Goal: Task Accomplishment & Management: Complete application form

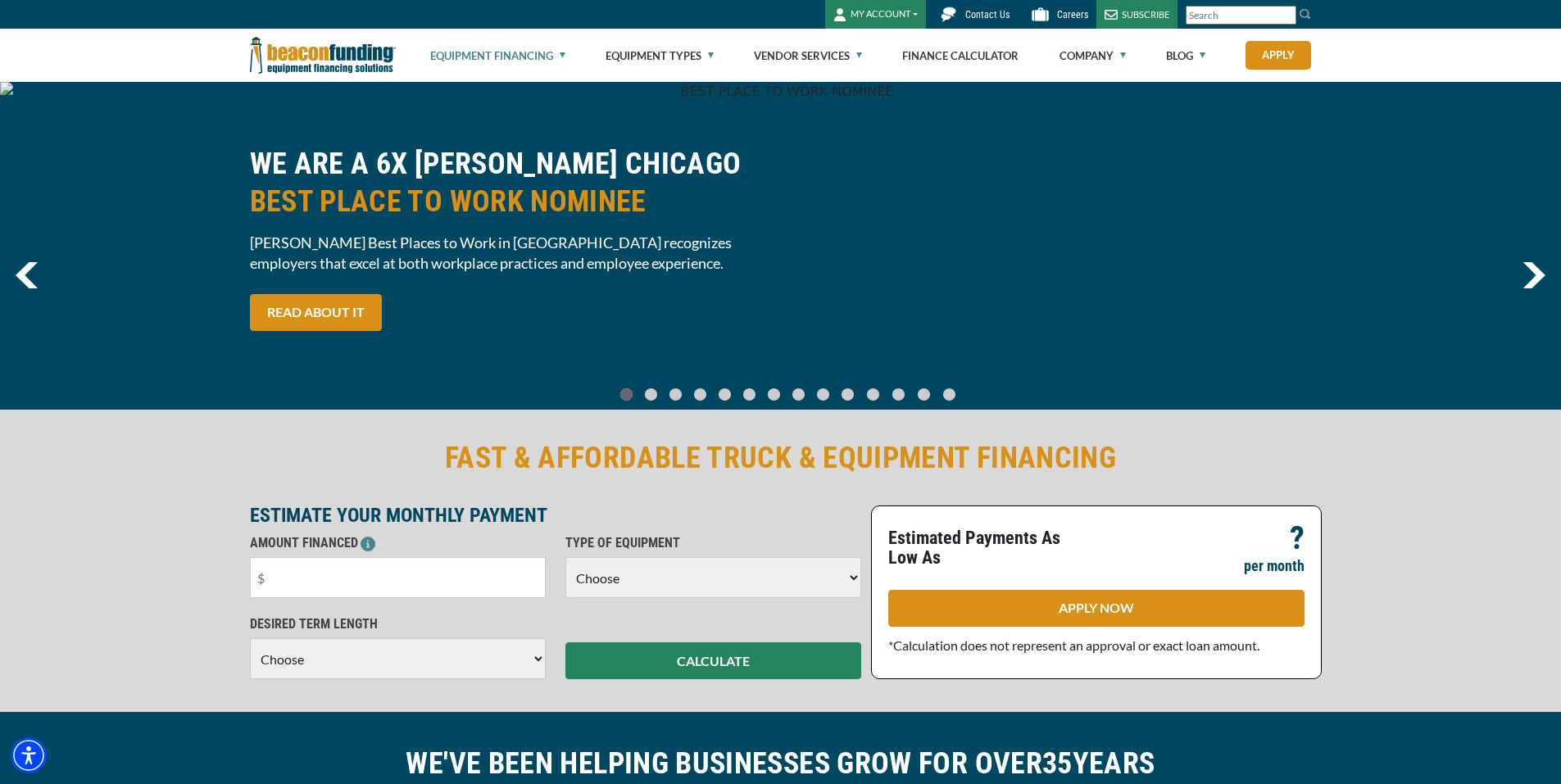
click at [554, 57] on link "Equipment Financing" at bounding box center [497, 56] width 135 height 52
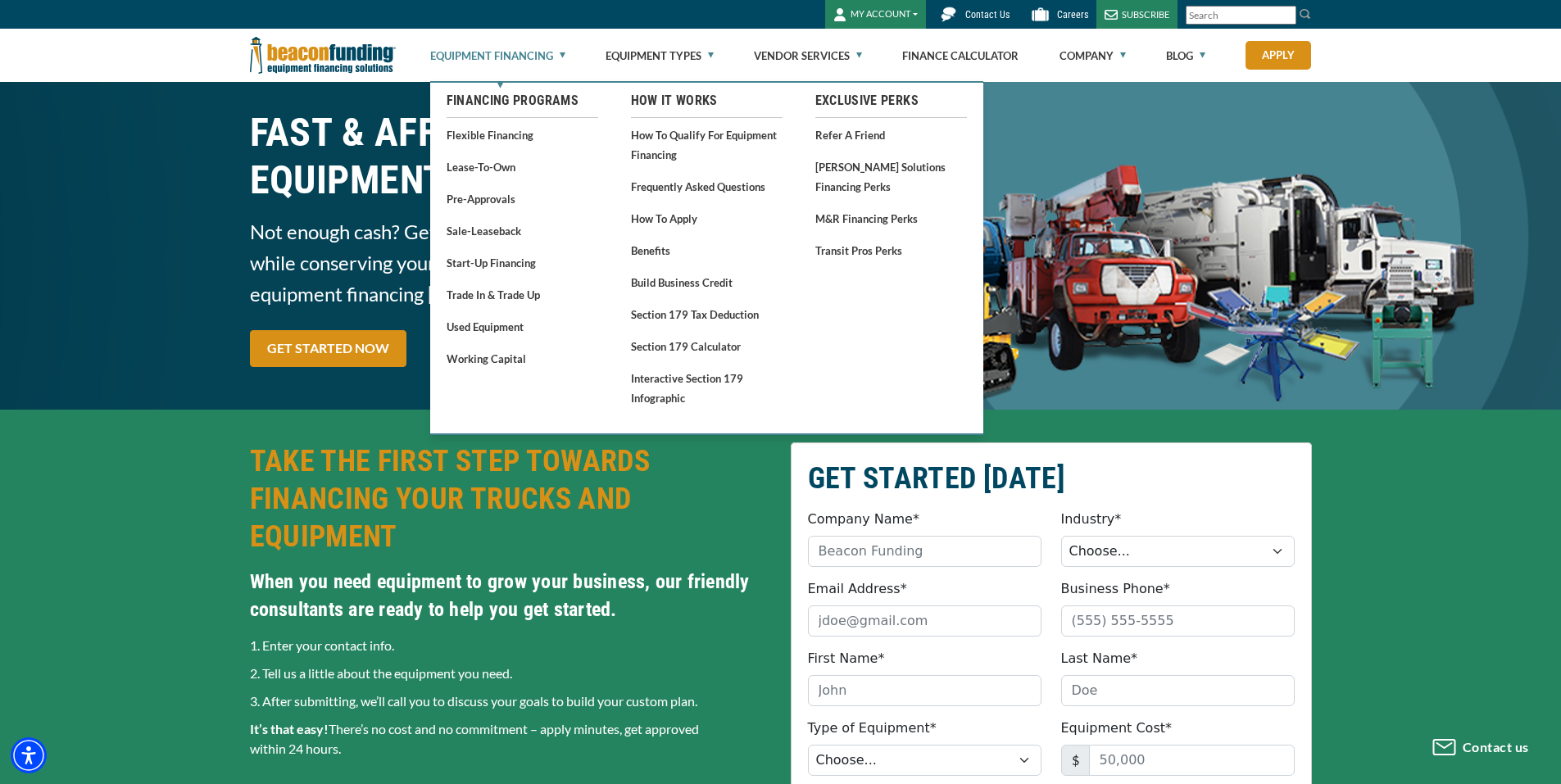
click at [496, 265] on link "Start-Up Financing" at bounding box center [522, 263] width 151 height 21
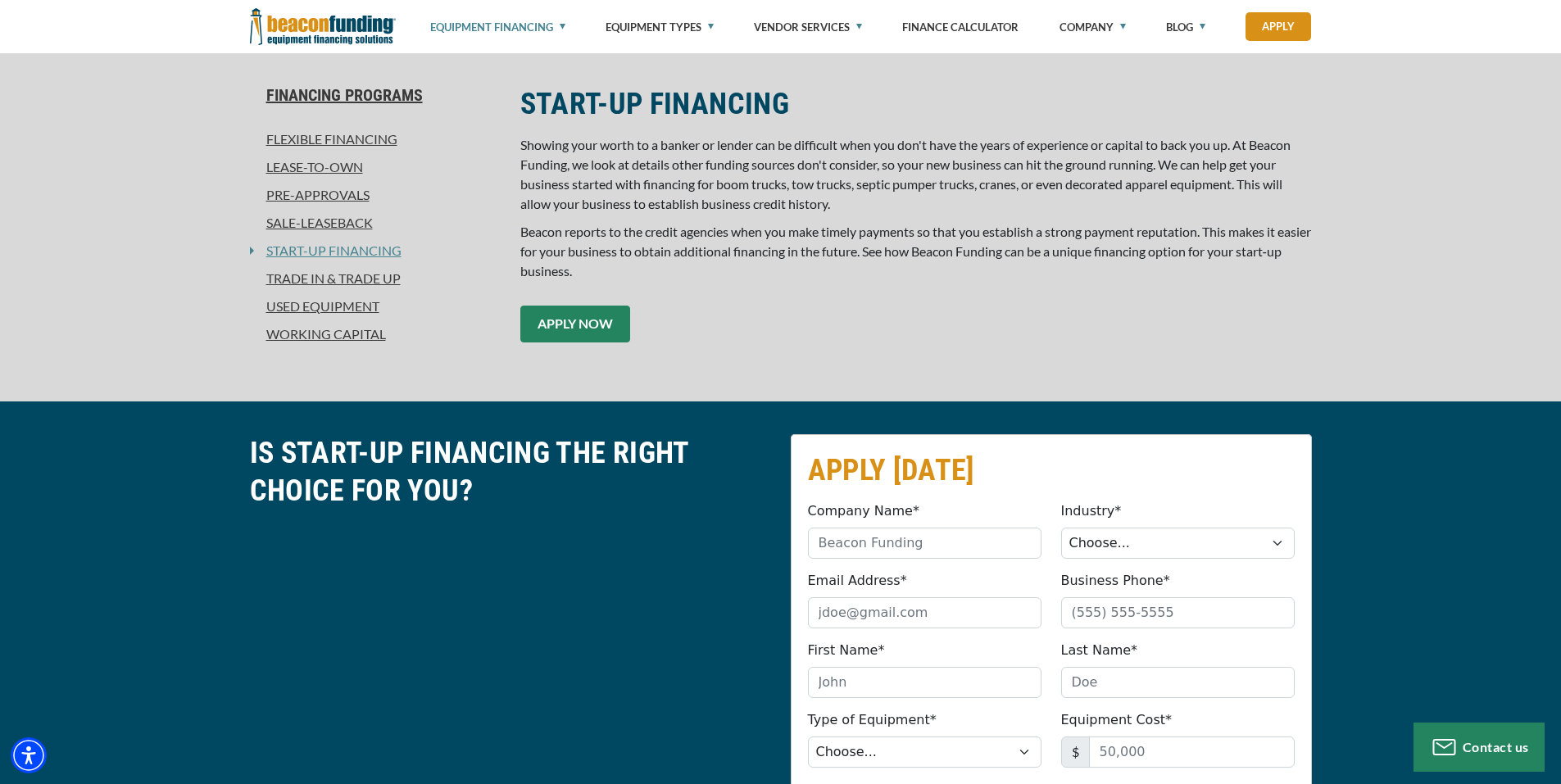
click at [589, 336] on link "APPLY NOW" at bounding box center [575, 324] width 110 height 37
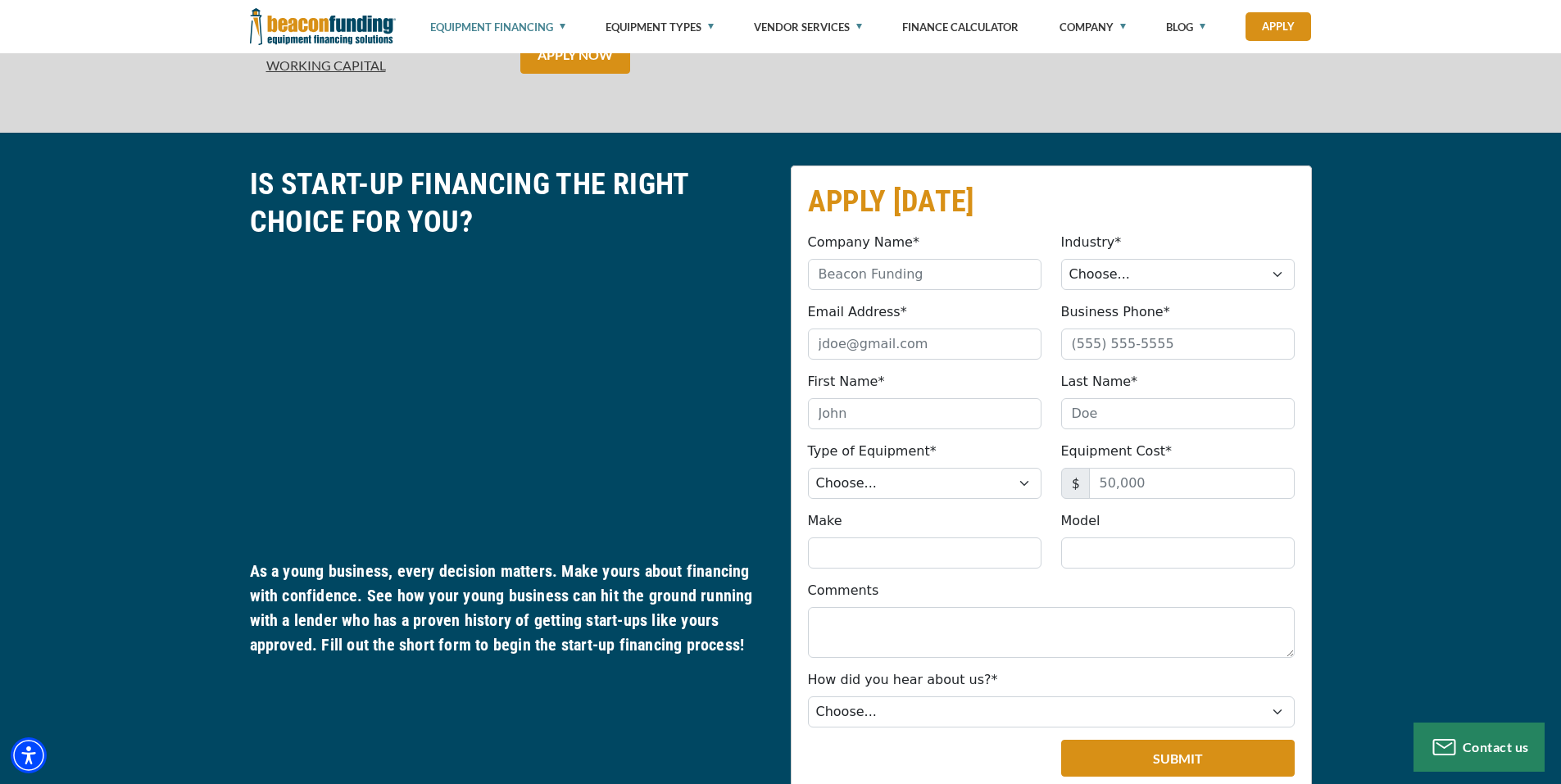
scroll to position [778, 0]
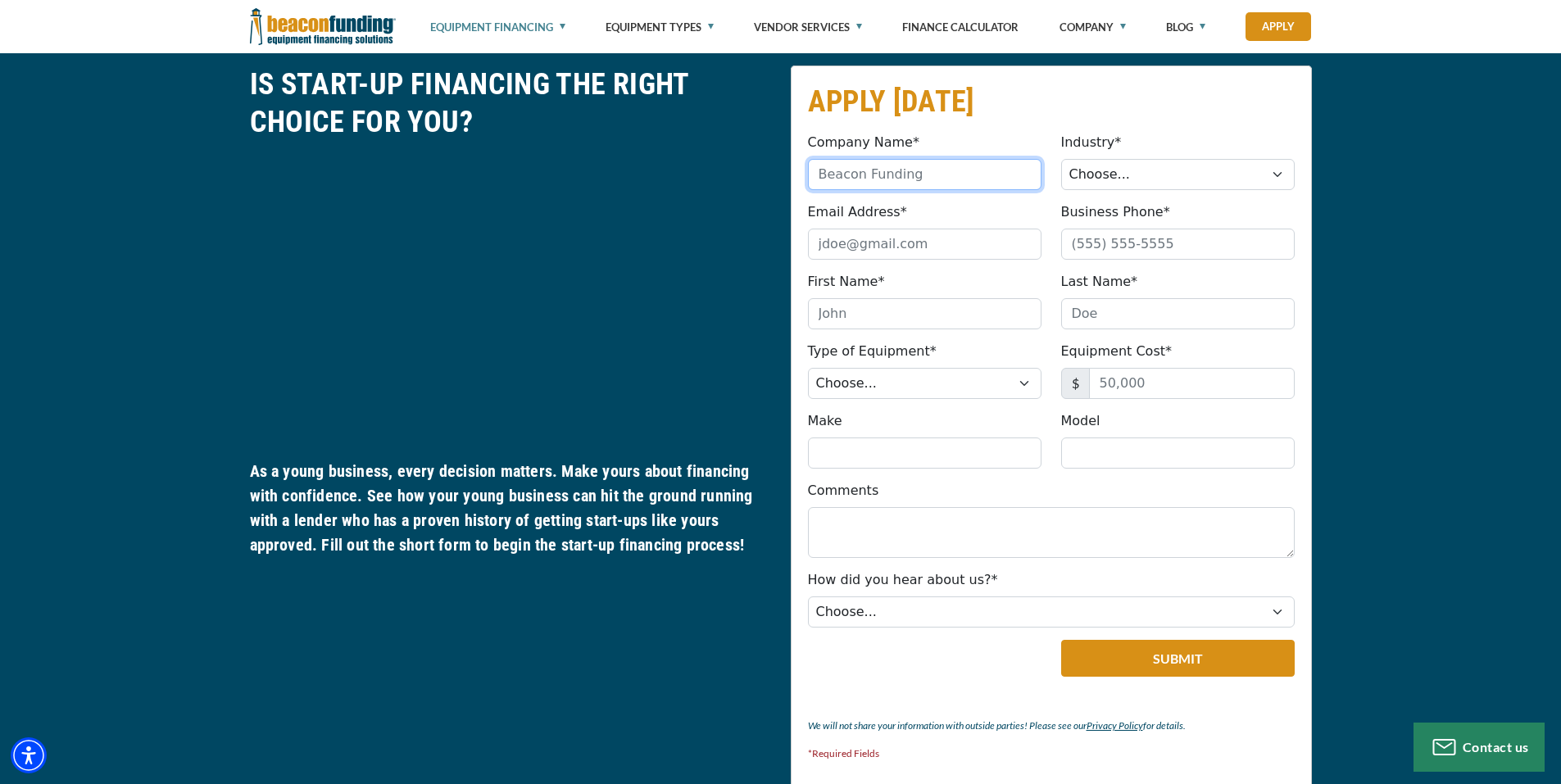
click at [873, 180] on input "Company Name*" at bounding box center [925, 175] width 233 height 31
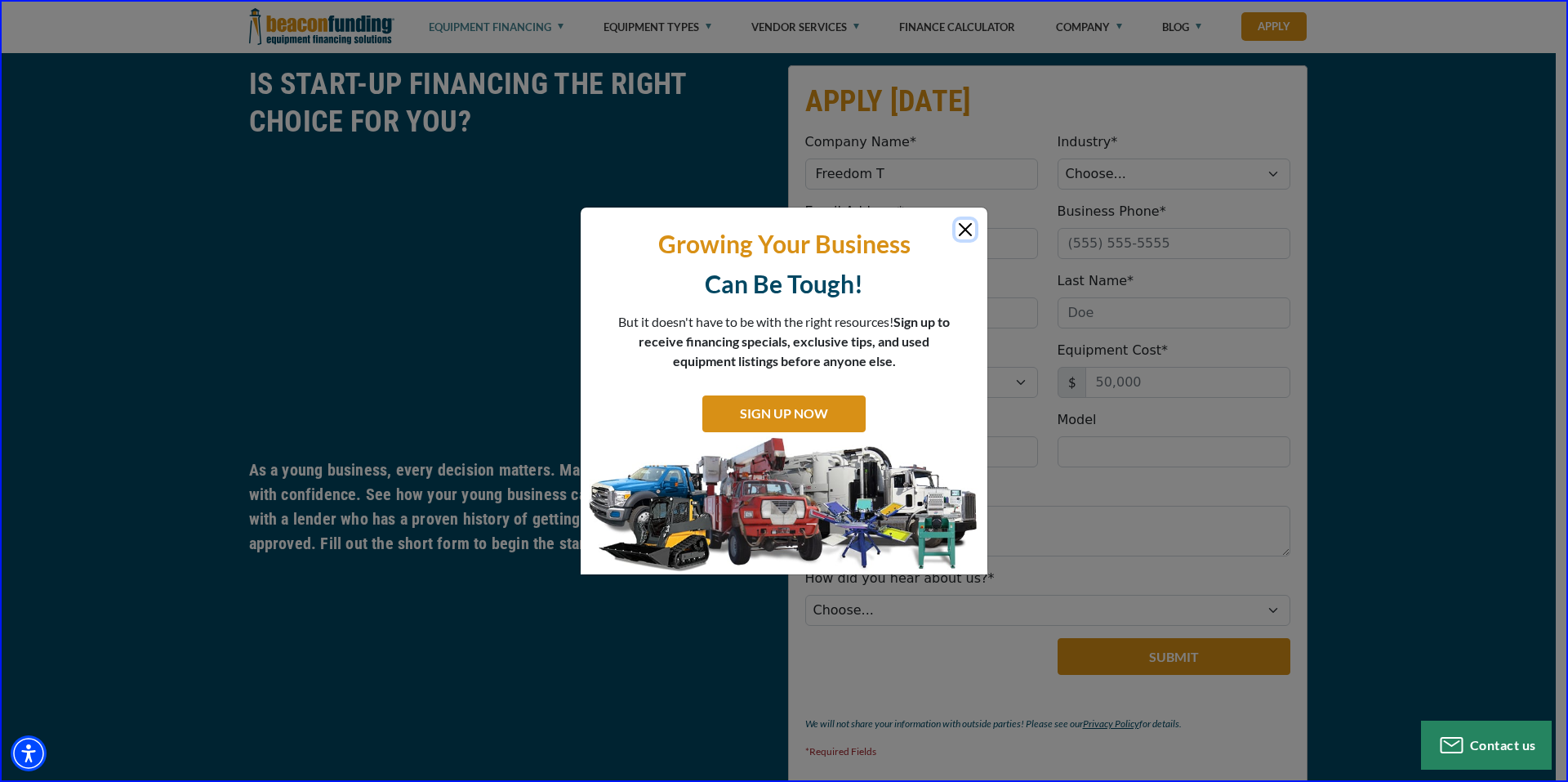
click at [965, 228] on button "Close" at bounding box center [965, 229] width 20 height 20
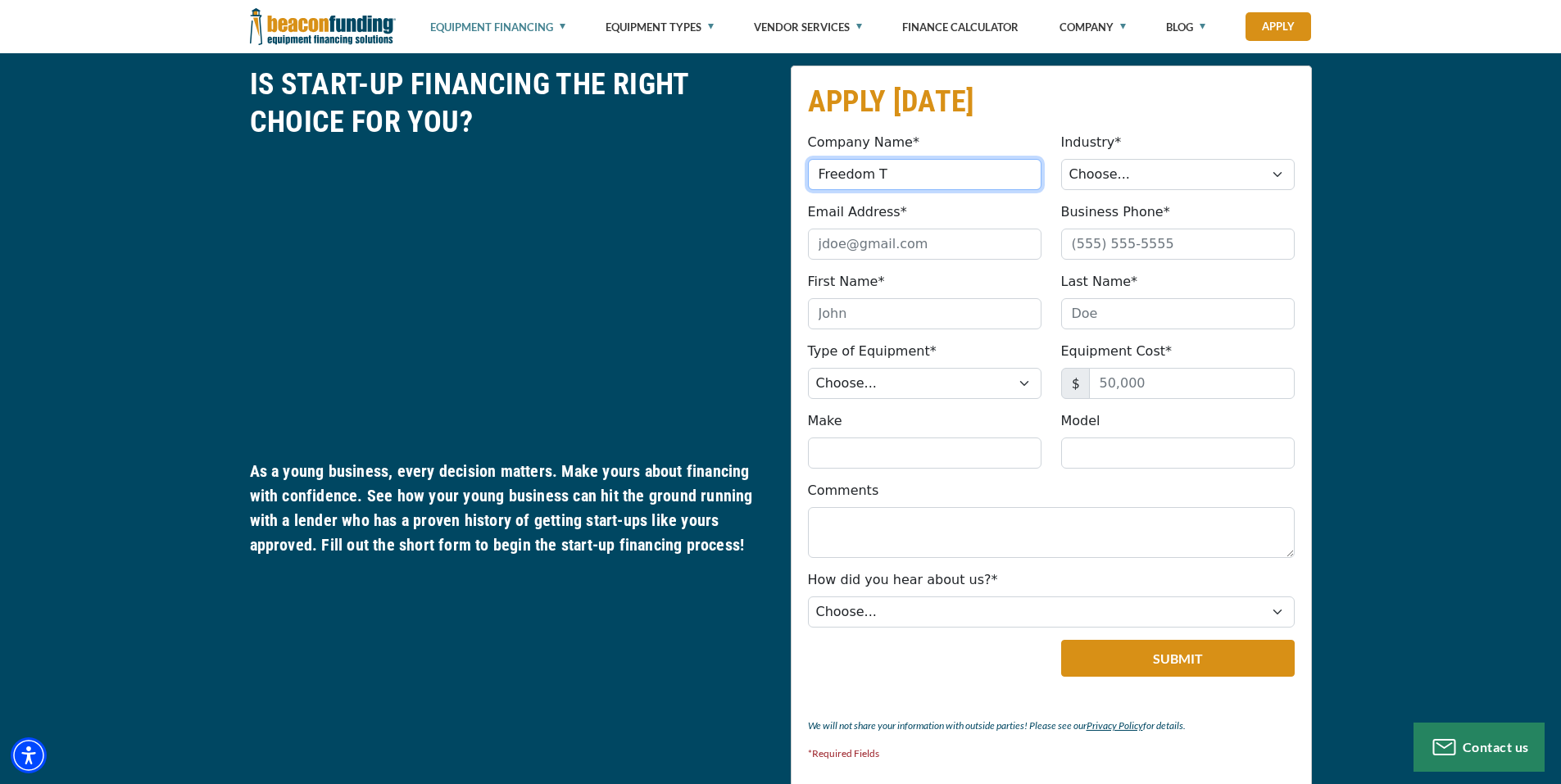
click at [905, 164] on input "Freedom T" at bounding box center [925, 175] width 233 height 31
type input "Freedom Towing & Recovery"
click at [1120, 173] on select "Choose... Towing Landscape/Hardscape Decorated Apparel Septic Light Constructio…" at bounding box center [1178, 175] width 233 height 31
select select "1"
click at [1061, 159] on select "Choose... Towing Landscape/Hardscape Decorated Apparel Septic Light Constructio…" at bounding box center [1178, 175] width 233 height 31
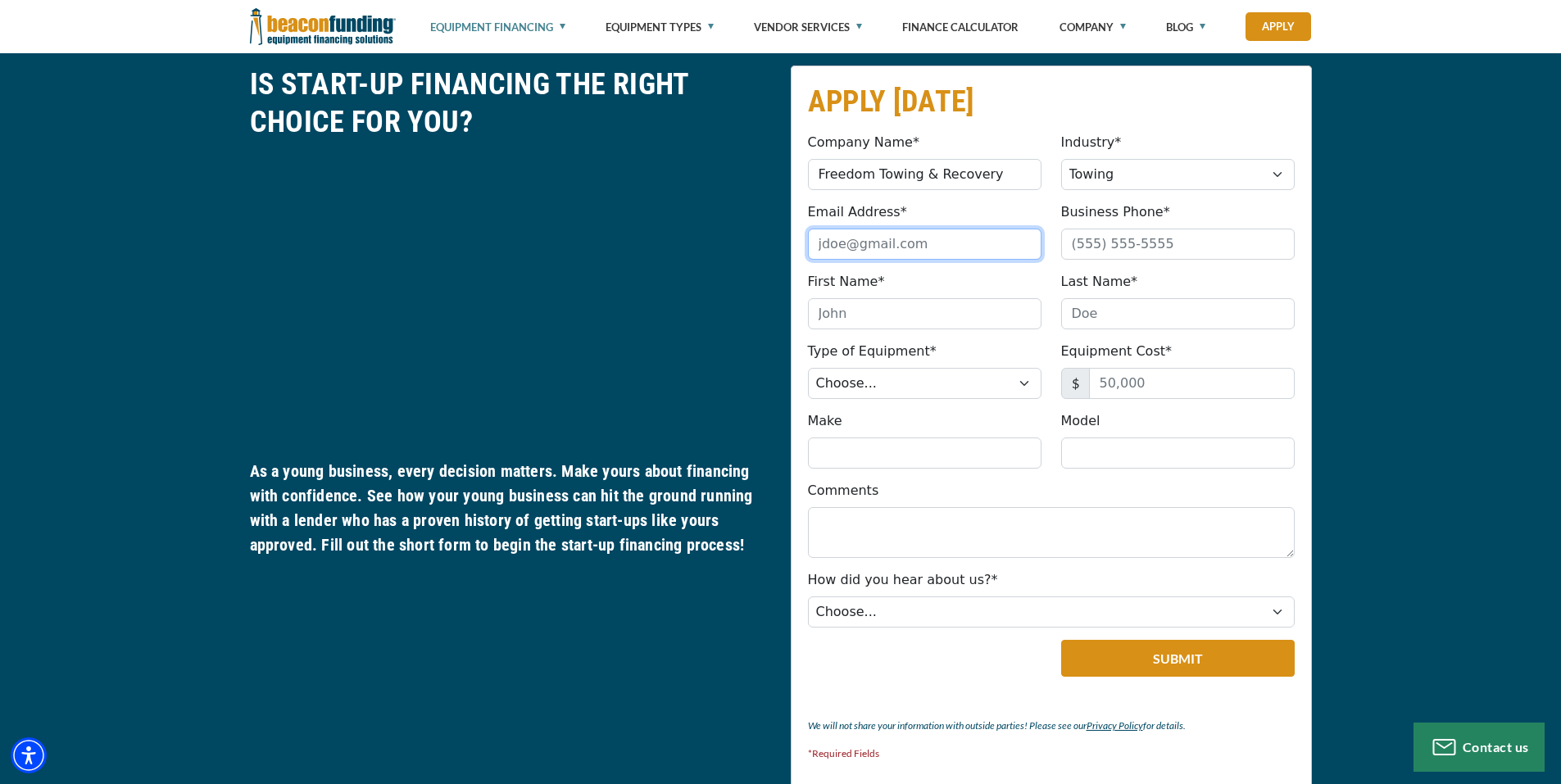
click at [958, 251] on input "Email Address*" at bounding box center [925, 245] width 233 height 31
drag, startPoint x: 932, startPoint y: 244, endPoint x: 1041, endPoint y: 258, distance: 109.9
click at [1041, 258] on div "Email Address* freedomtowingandrecoveryga@gmail.com Please provide a valid emai…" at bounding box center [925, 231] width 253 height 57
type input "freedomtowingandrecoveryga@gmail.com"
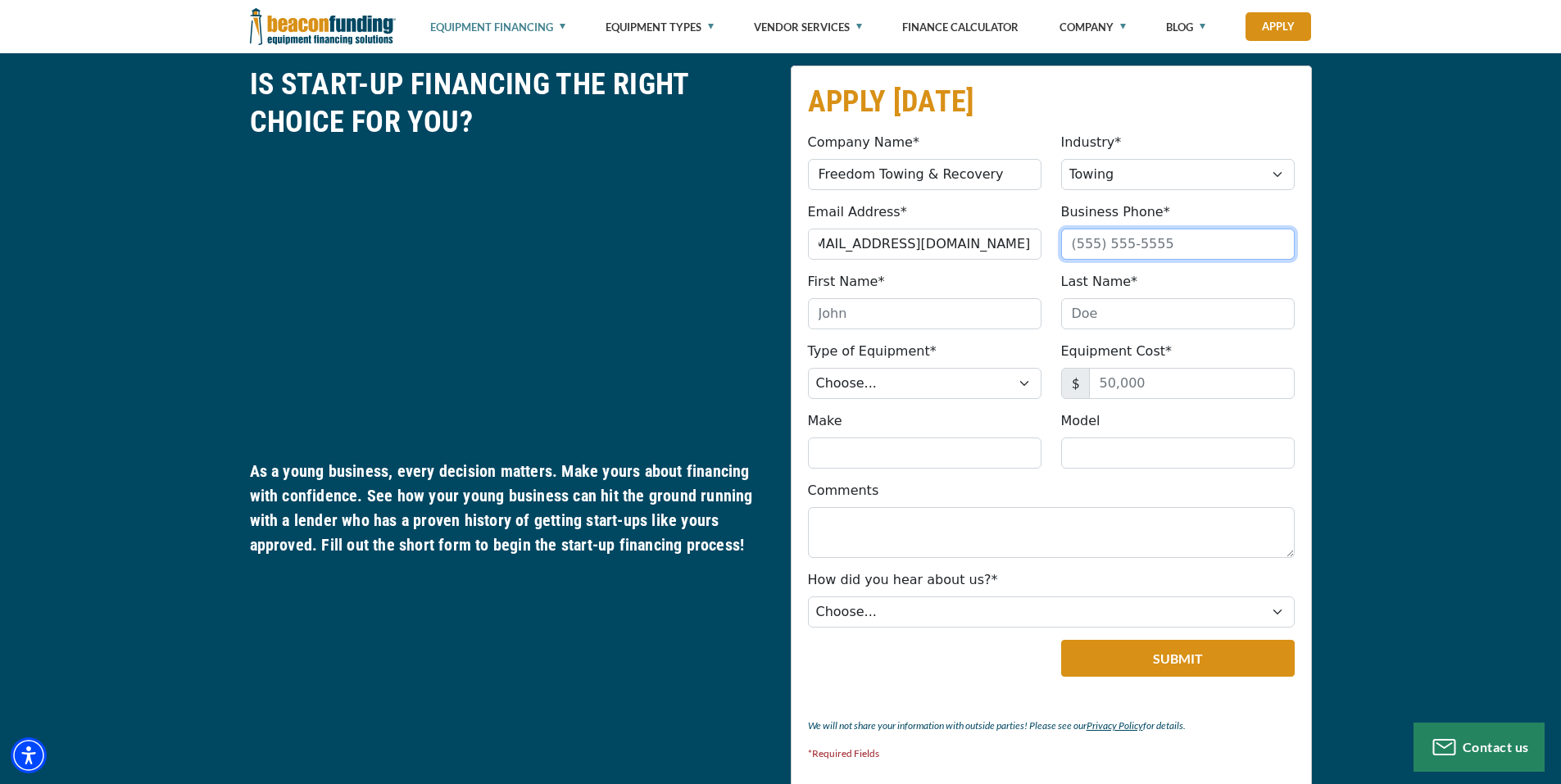
scroll to position [0, 0]
click at [1102, 248] on input "Business Phone*" at bounding box center [1178, 245] width 233 height 31
type input "(404) 210-3804"
click at [937, 317] on input "First Name*" at bounding box center [925, 314] width 233 height 31
type input "Jordan"
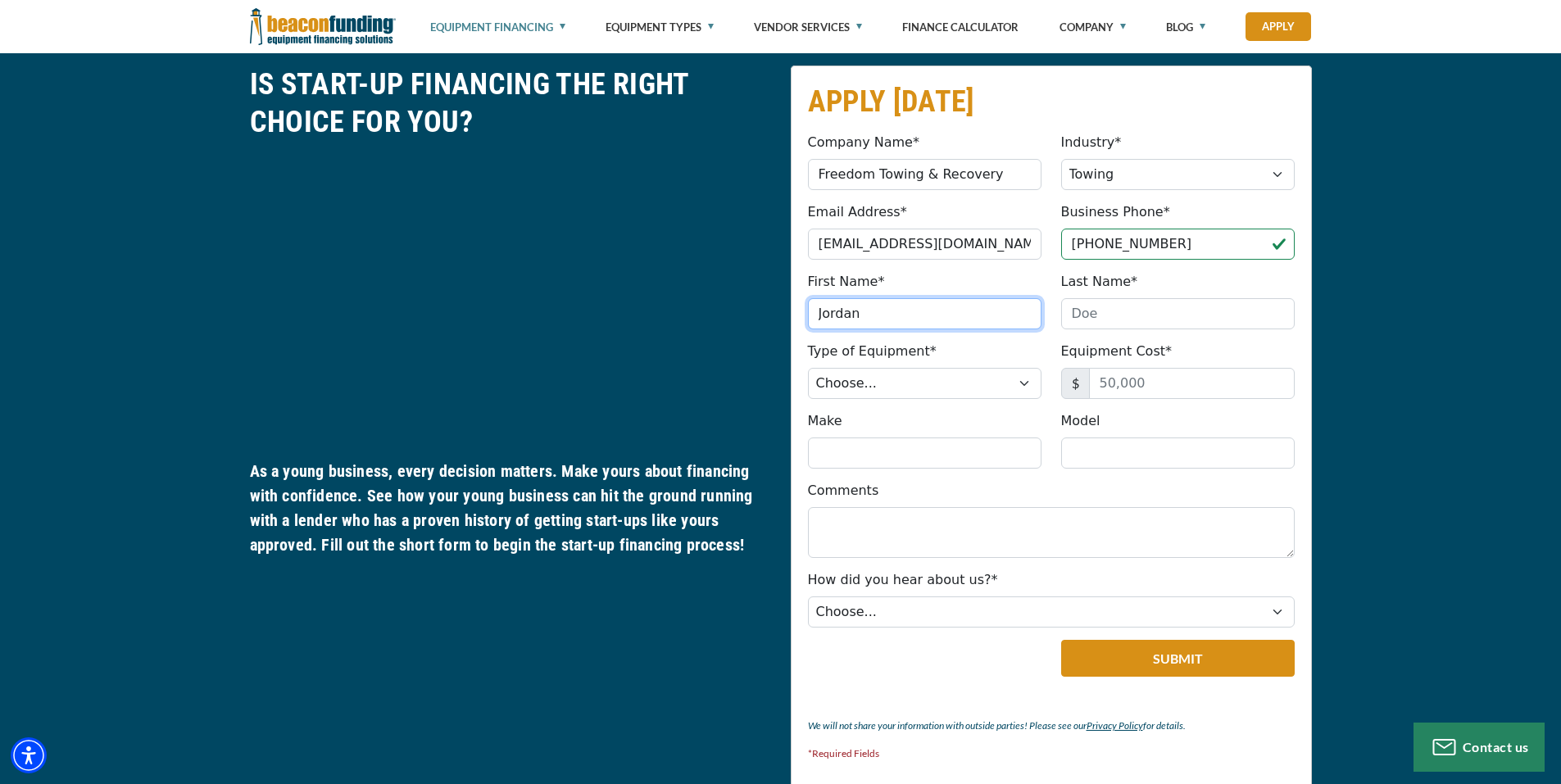
type input "Esposito"
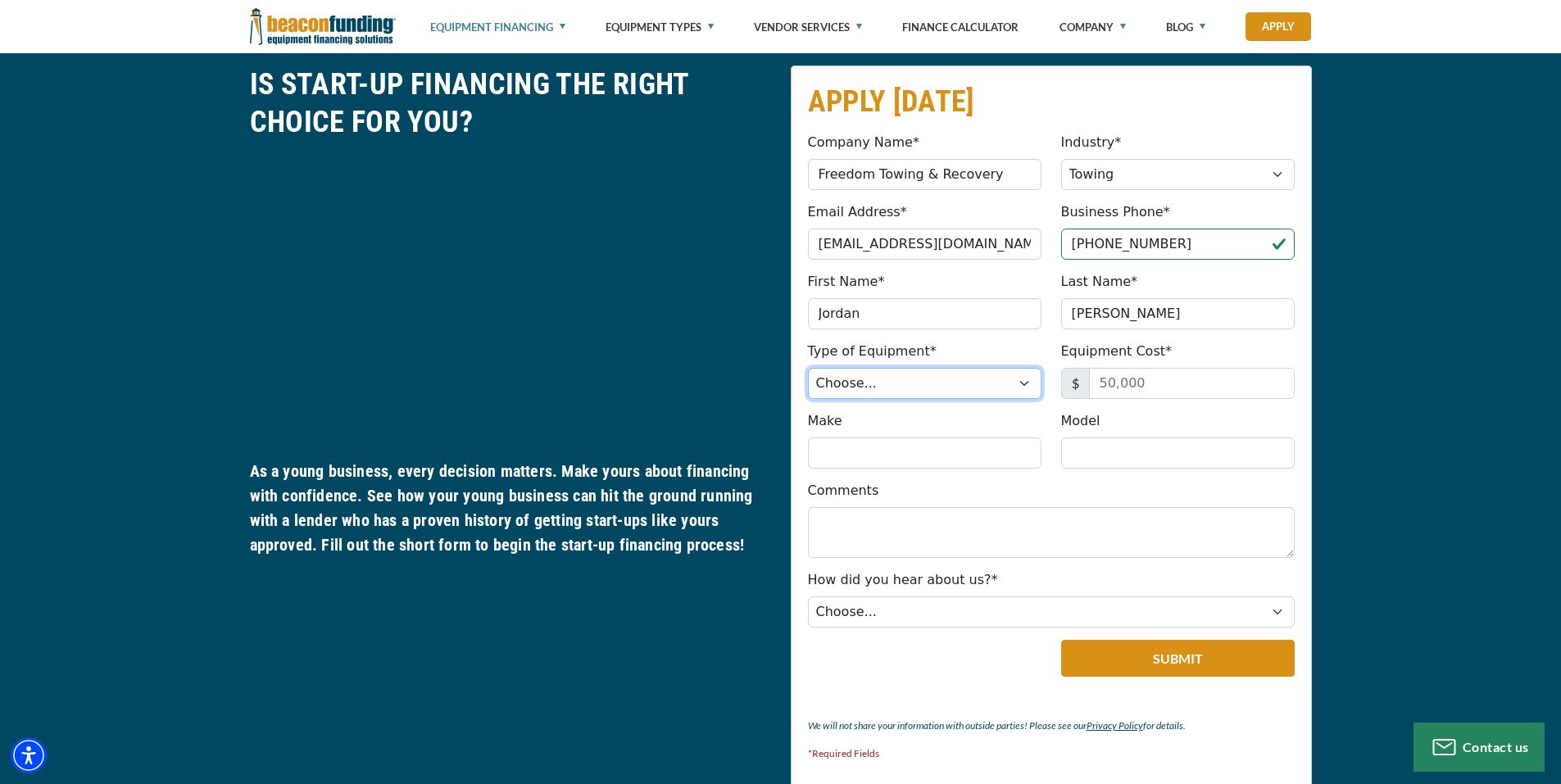
click at [892, 379] on select "Choose... Backhoe Boom/Bucket Truck Chipper Commercial Mower Crane DTG/DTF Prin…" at bounding box center [925, 383] width 233 height 31
select select "5"
click at [808, 367] on select "Choose... Backhoe Boom/Bucket Truck Chipper Commercial Mower Crane DTG/DTF Prin…" at bounding box center [925, 383] width 233 height 31
click at [1145, 385] on input "Equipment Cost*" at bounding box center [1192, 383] width 205 height 31
type input "60,000"
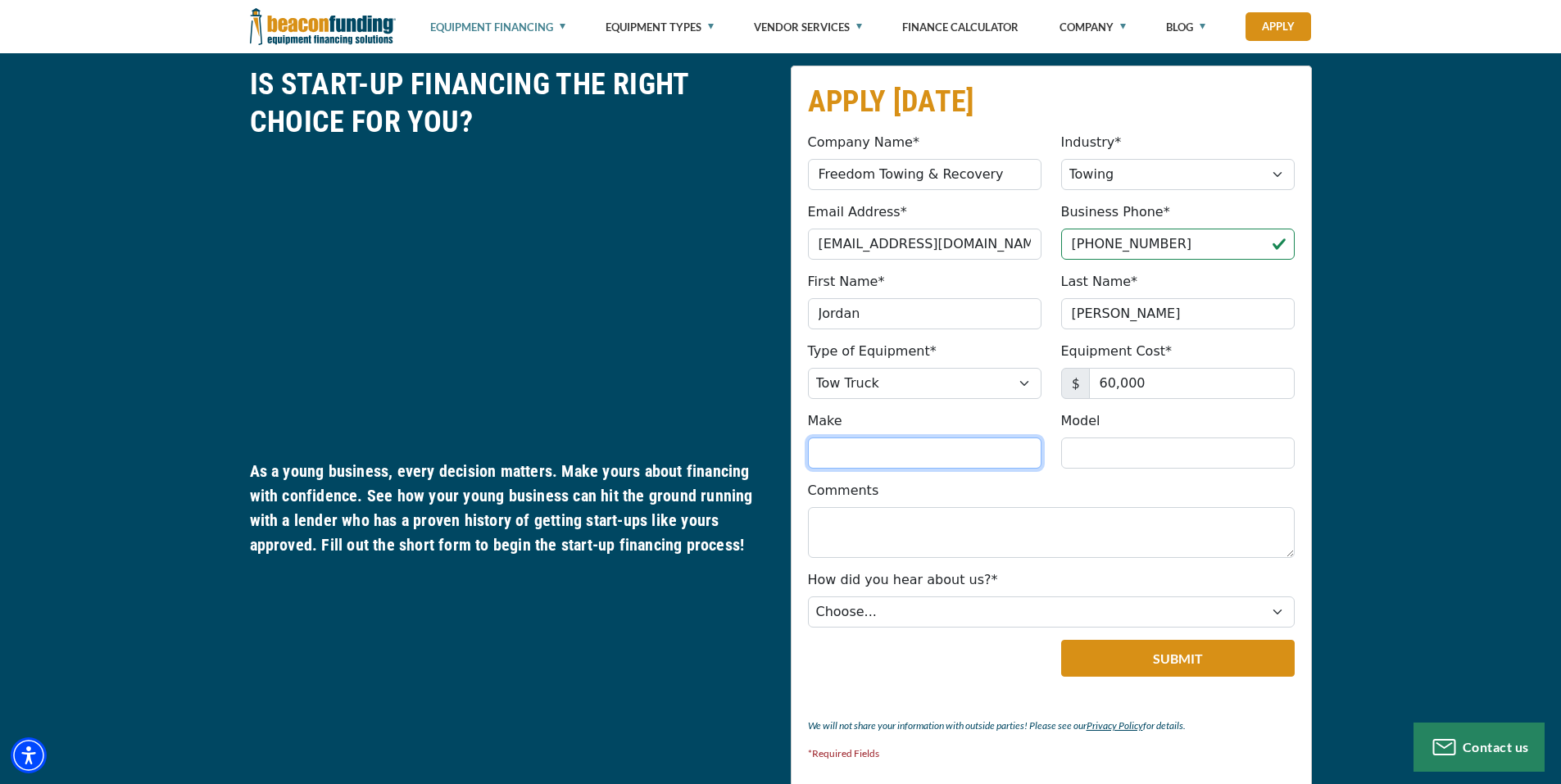
click at [939, 465] on input "Make" at bounding box center [925, 452] width 233 height 31
type input "RAM"
click at [1090, 459] on input "Model" at bounding box center [1178, 452] width 233 height 31
type input "5500"
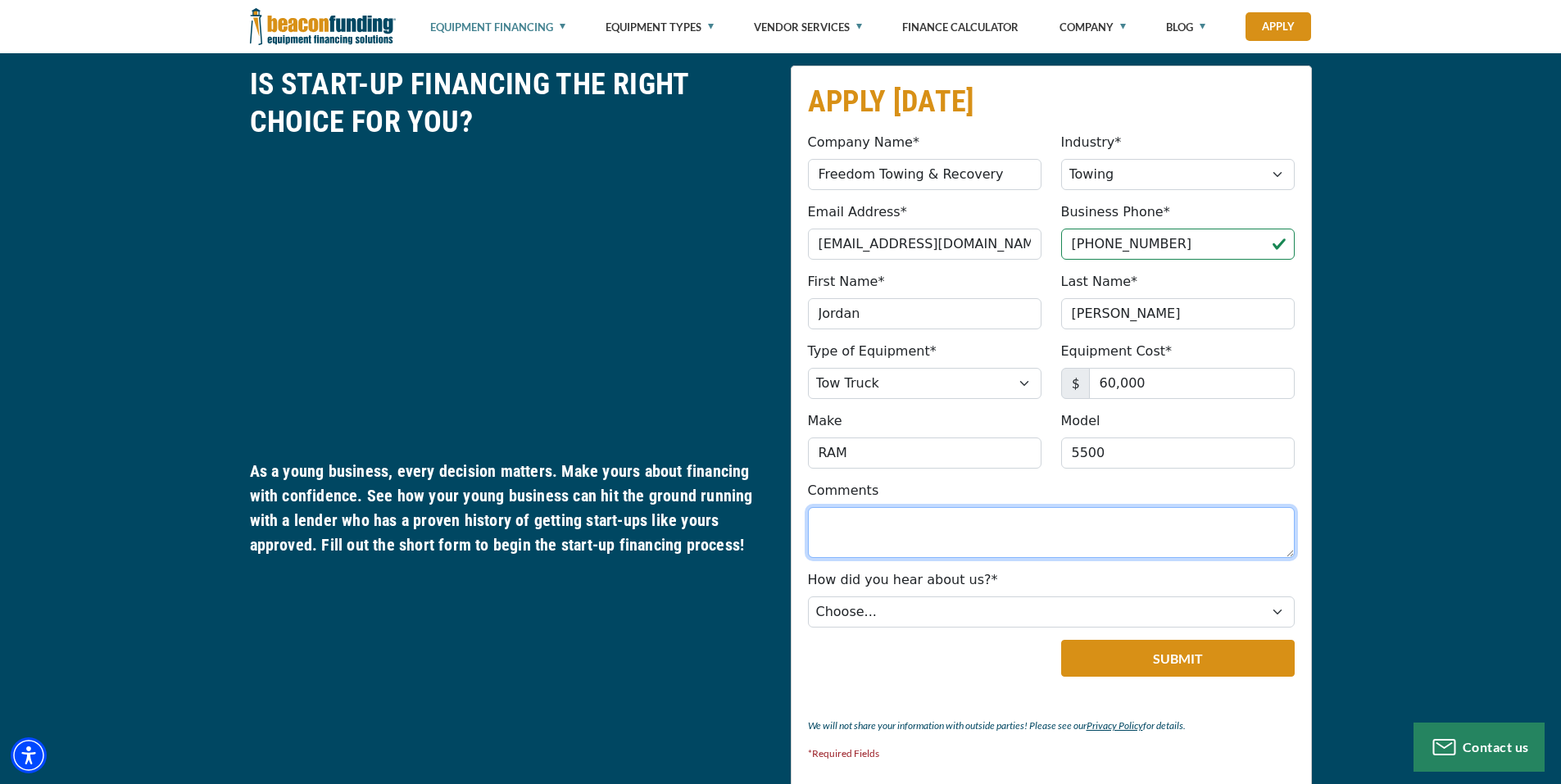
click at [910, 532] on textarea "Comments" at bounding box center [1051, 532] width 487 height 50
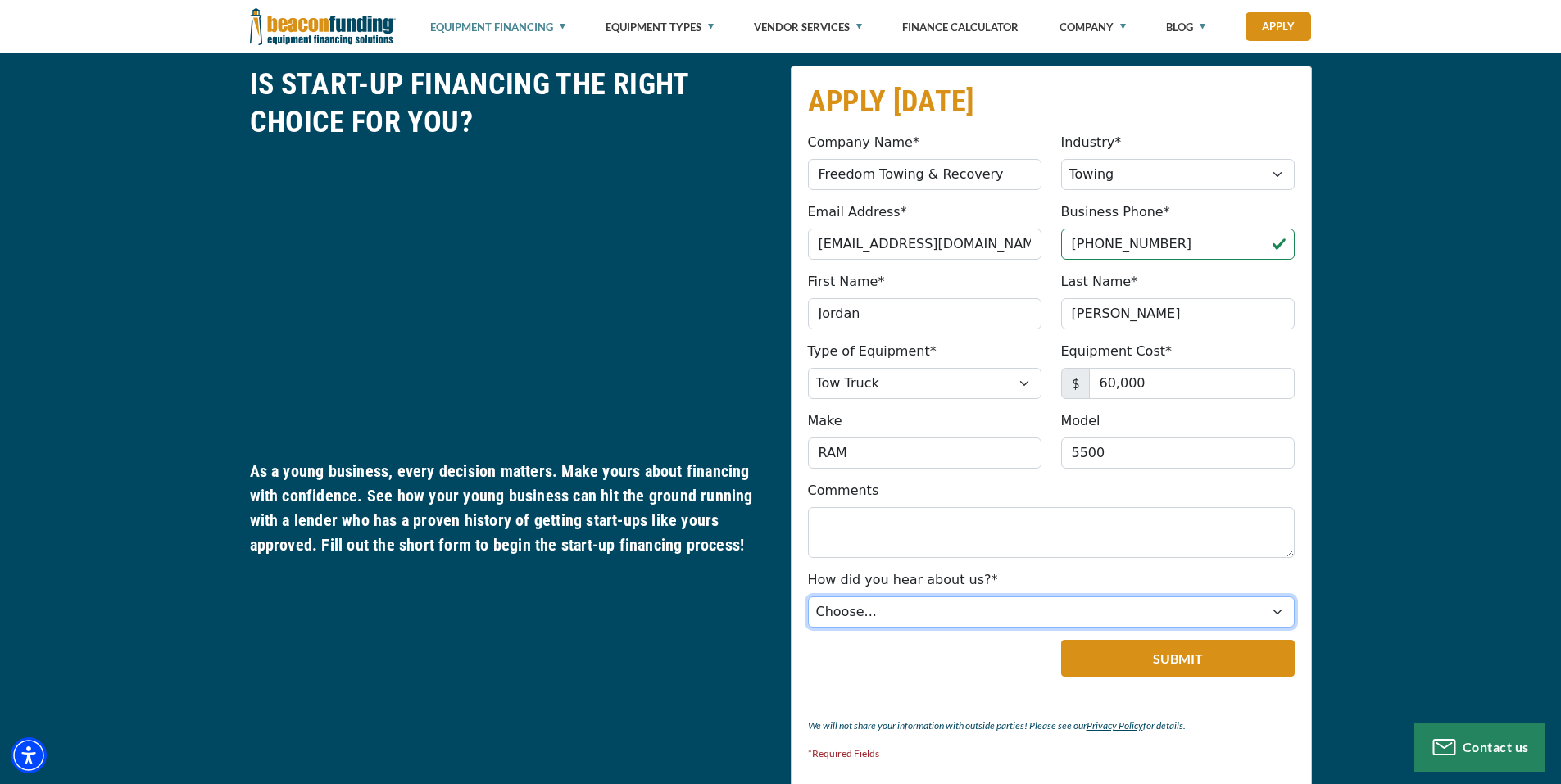
click at [918, 618] on select "Choose... Internet Search Vendor Referral Word of Mouth Client Referral Email E…" at bounding box center [1051, 612] width 487 height 31
select select "279640001"
click at [808, 596] on select "Choose... Internet Search Vendor Referral Word of Mouth Client Referral Email E…" at bounding box center [1051, 612] width 487 height 31
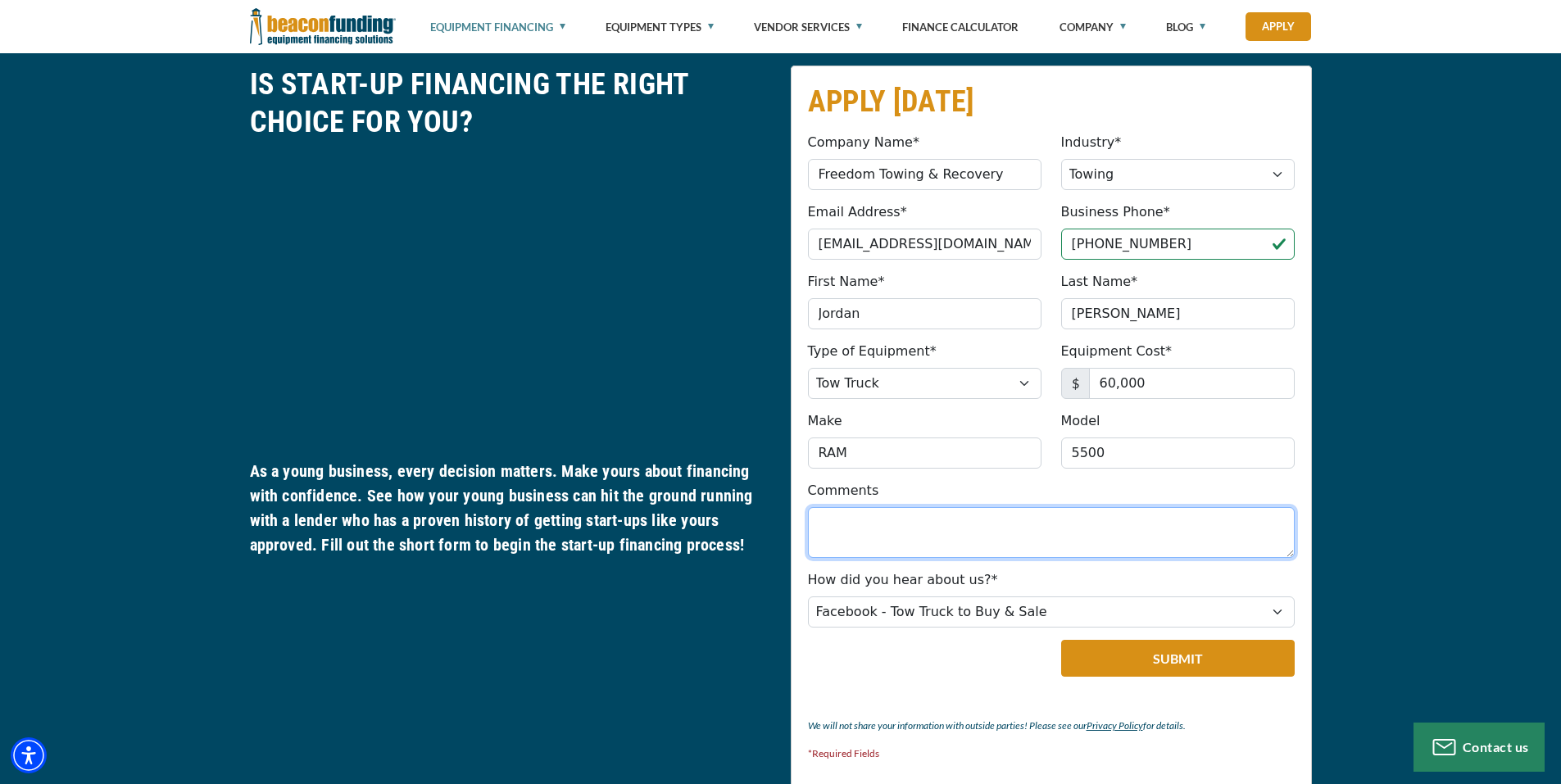
click at [912, 519] on textarea "Comments" at bounding box center [1051, 532] width 487 height 50
click at [903, 530] on textarea "Comments" at bounding box center [1051, 532] width 487 height 50
type textarea "I"
click at [818, 523] on textarea "I have a business plan ready to present & I have a co-signer if I'm unable to b…" at bounding box center [1051, 532] width 487 height 50
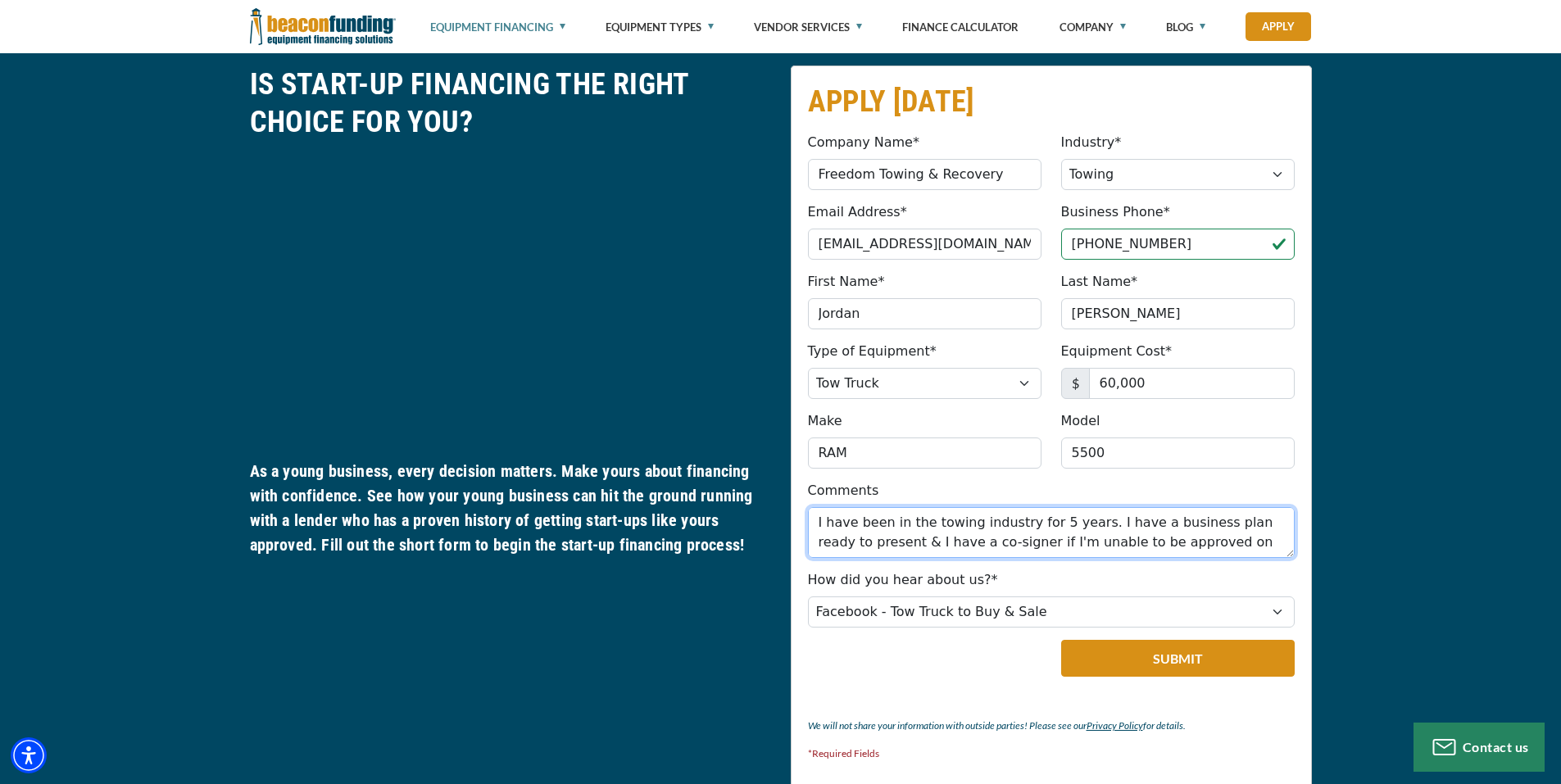
click at [1244, 540] on textarea "I have been in the towing industry for 5 years. I have a business plan ready to…" at bounding box center [1051, 532] width 487 height 50
click at [865, 541] on textarea "I have been in the towing industry for 5 years. I have a business plan ready to…" at bounding box center [1051, 532] width 487 height 50
click at [859, 543] on textarea "I have been in the towing industry for 5 years. I have a business plan ready to…" at bounding box center [1051, 532] width 487 height 50
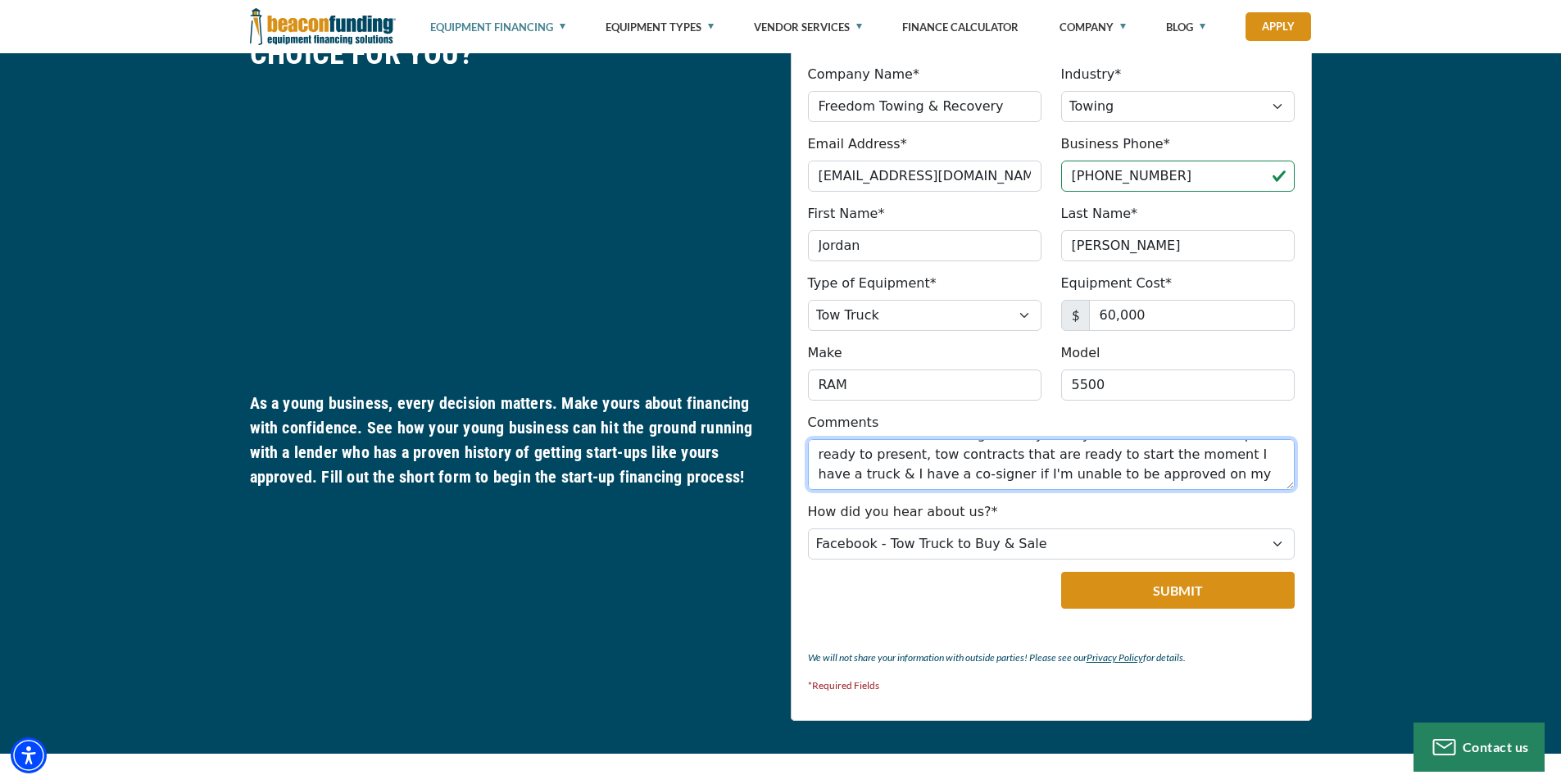
scroll to position [860, 0]
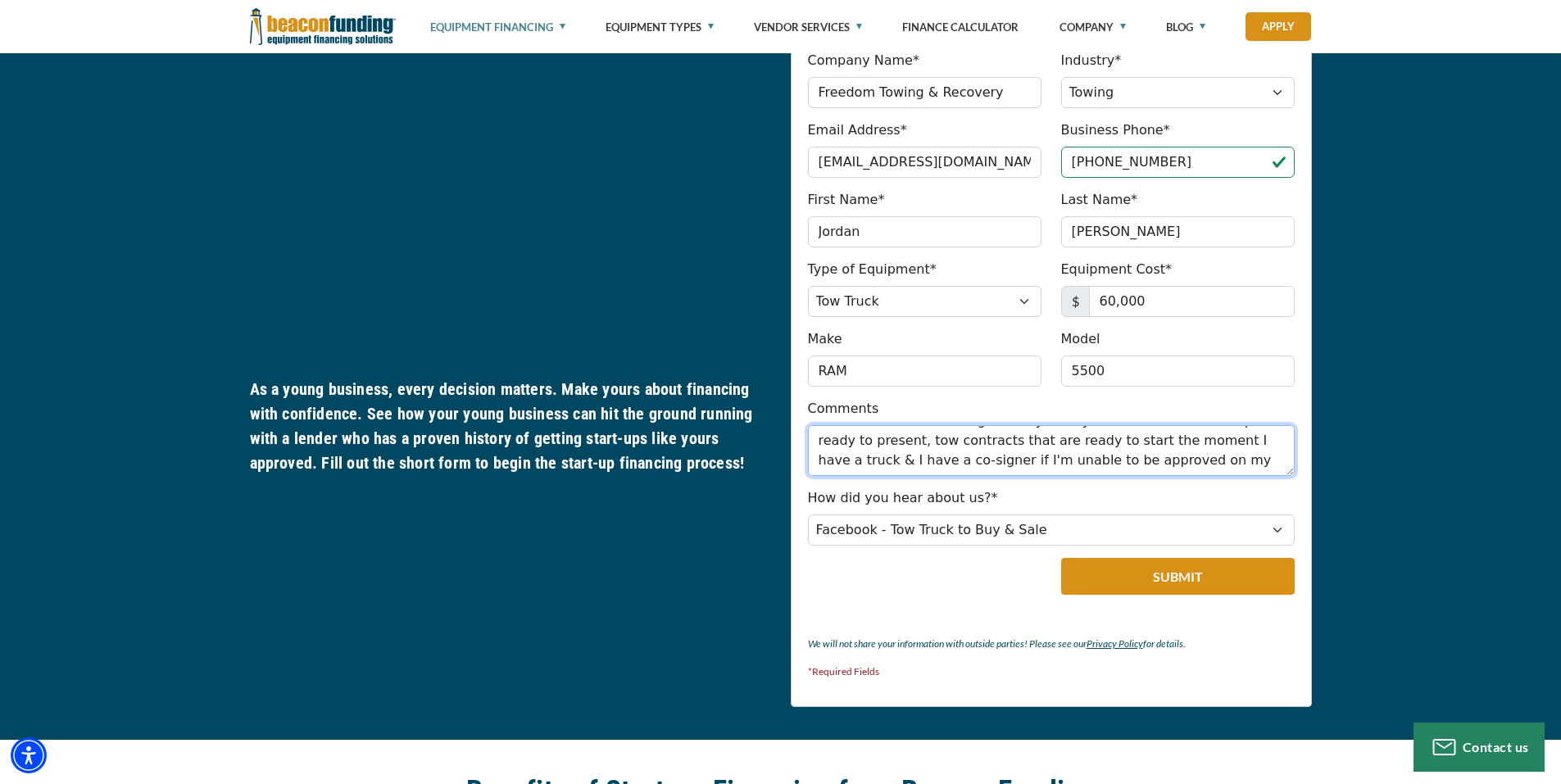
click at [1174, 462] on textarea "I have been in the towing industry for 5 years. I have a business plan ready to…" at bounding box center [1051, 450] width 487 height 50
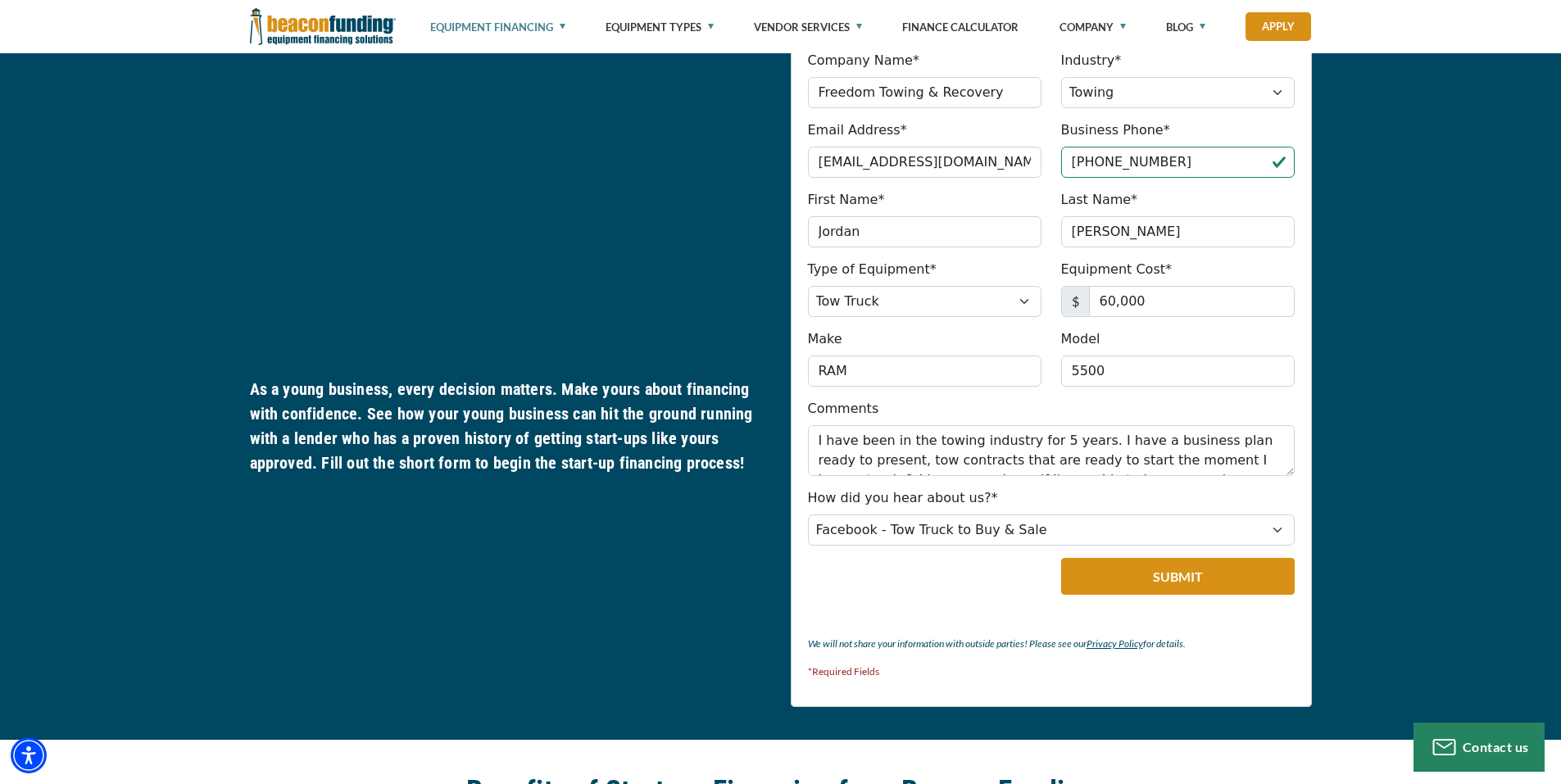
click at [225, 664] on div "APPLY TODAY Company Name* Freedom Towing & Recovery Please provide a valid comp…" at bounding box center [780, 345] width 1561 height 788
click at [1158, 452] on textarea "I have been in the towing industry for 5 years. I have a business plan ready to…" at bounding box center [1051, 450] width 487 height 50
drag, startPoint x: 1288, startPoint y: 465, endPoint x: 1289, endPoint y: 452, distance: 13.0
click at [1288, 465] on textarea "I have been in the towing industry for 5 years. I have a business plan ready to…" at bounding box center [1051, 450] width 487 height 50
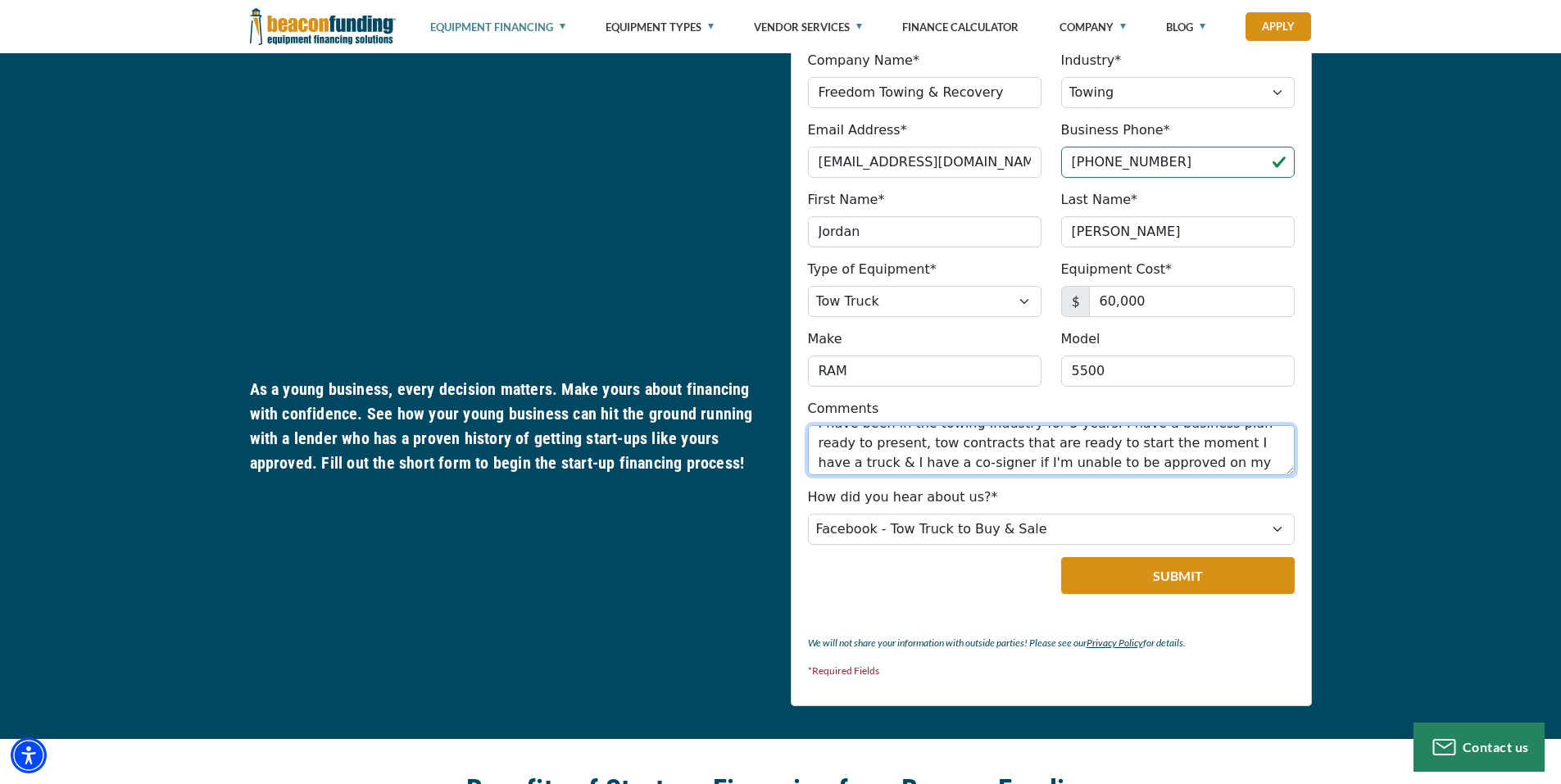
scroll to position [21, 0]
click at [1181, 459] on textarea "I have been in the towing industry for 5 years. I have a business plan ready to…" at bounding box center [1051, 449] width 487 height 50
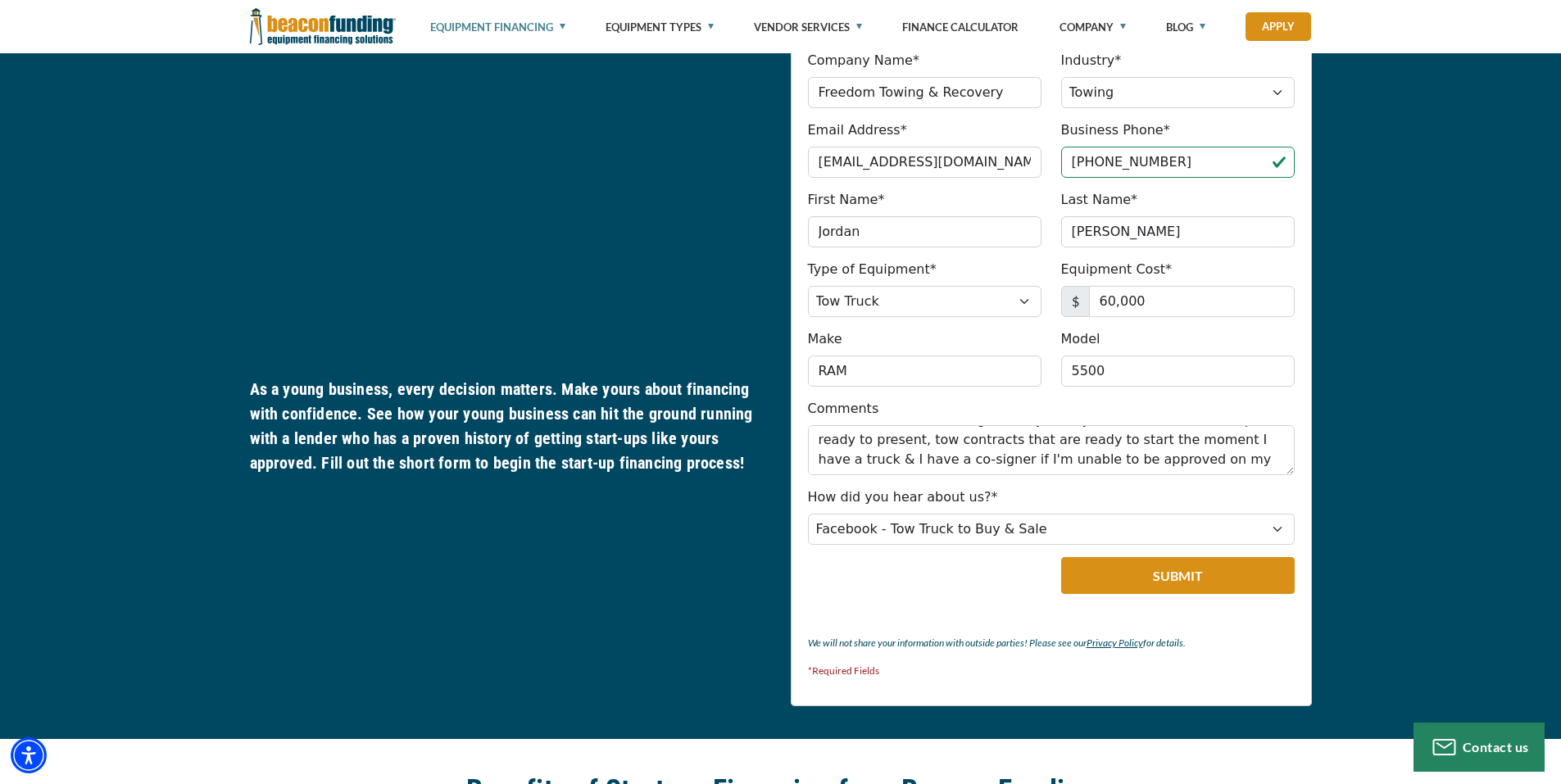
scroll to position [778, 0]
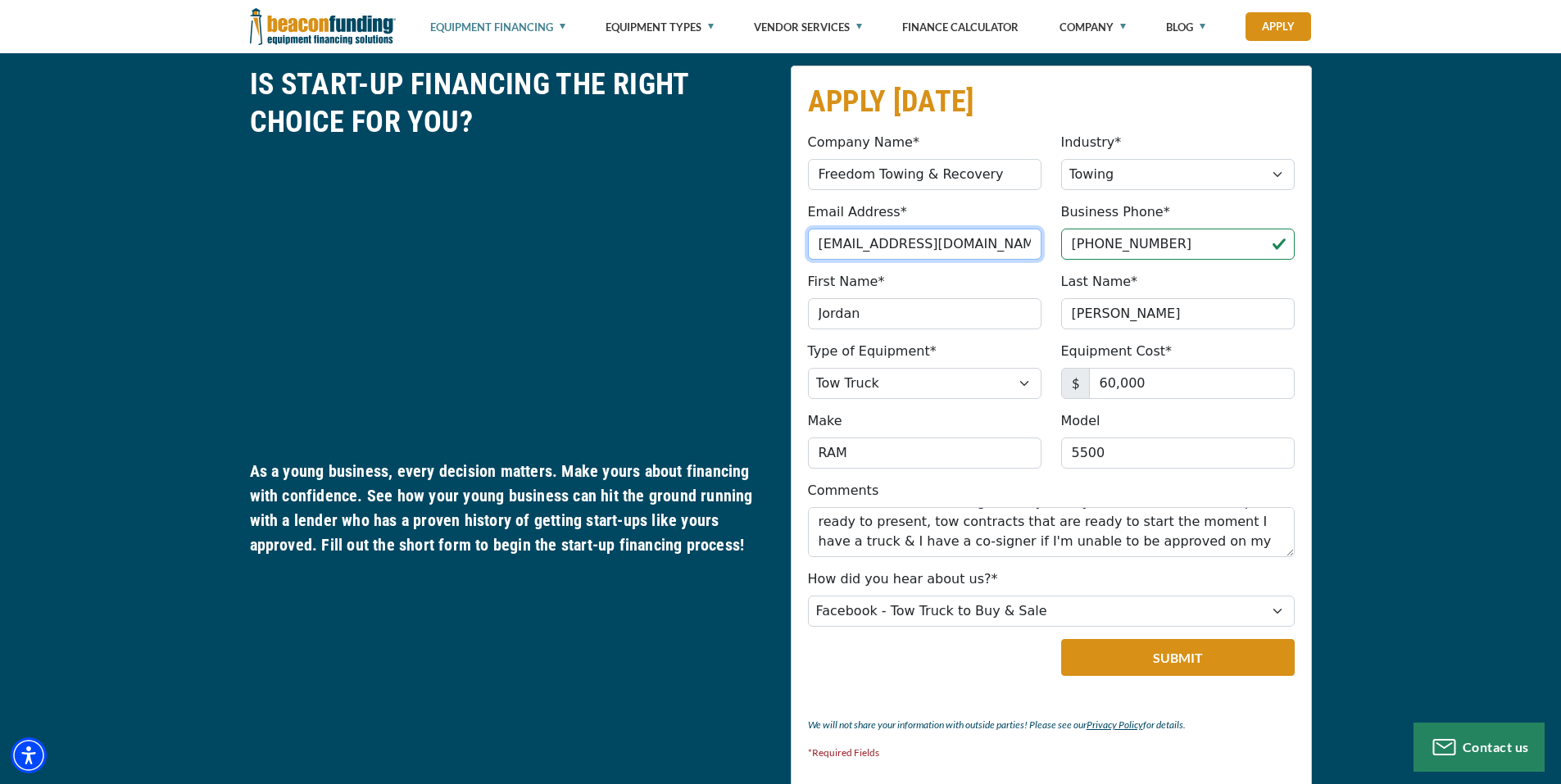
click at [1021, 243] on input "freedomtowingandrecoveryga@gmail.com" at bounding box center [925, 245] width 233 height 31
drag, startPoint x: 816, startPoint y: 243, endPoint x: 1041, endPoint y: 260, distance: 225.6
click at [1038, 260] on fieldset "APPLY TODAY Company Name* Freedom Towing & Recovery Please provide a valid comp…" at bounding box center [1051, 426] width 521 height 722
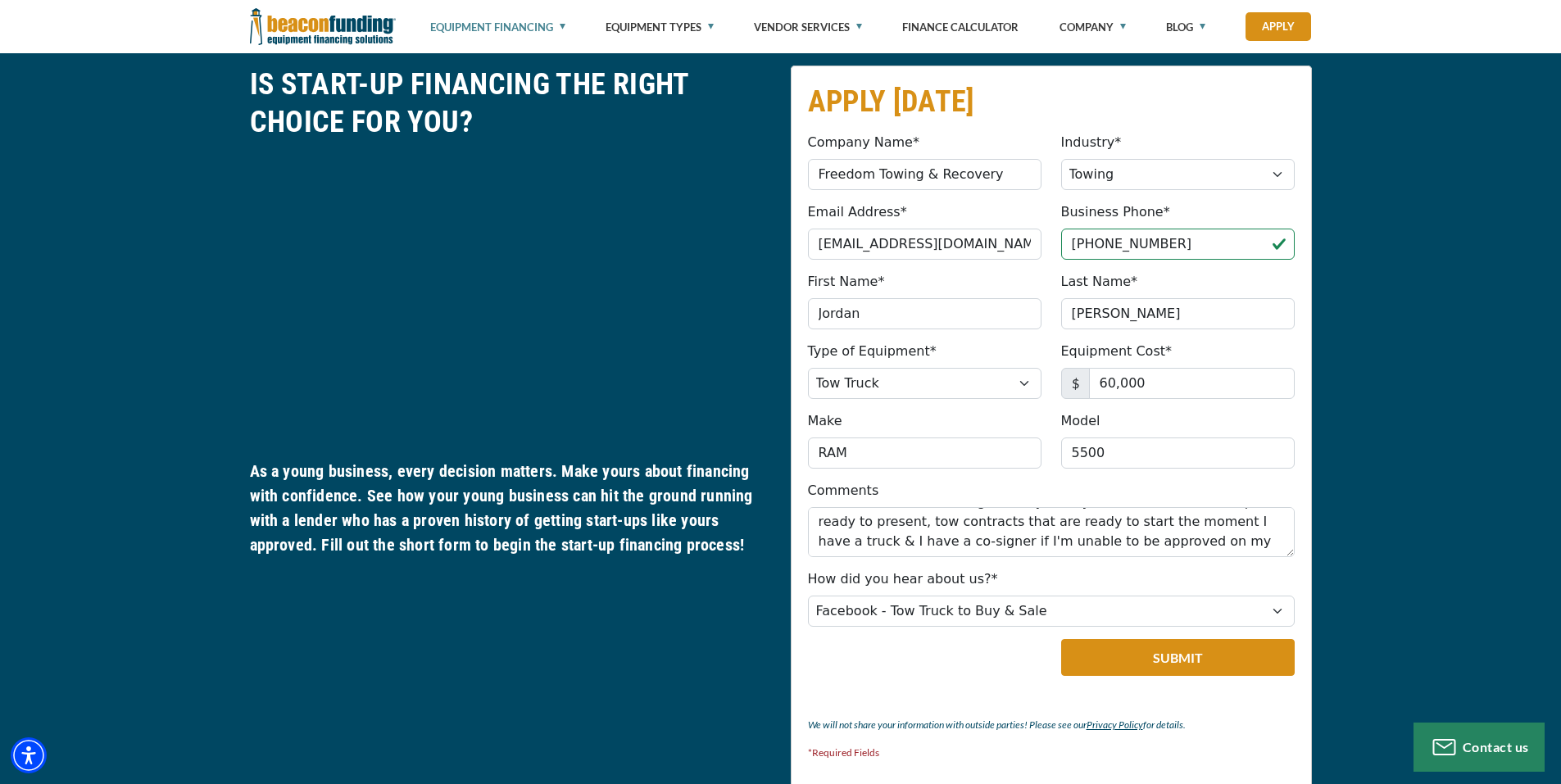
click at [1056, 270] on fieldset "APPLY TODAY Company Name* Freedom Towing & Recovery Please provide a valid comp…" at bounding box center [1051, 426] width 521 height 722
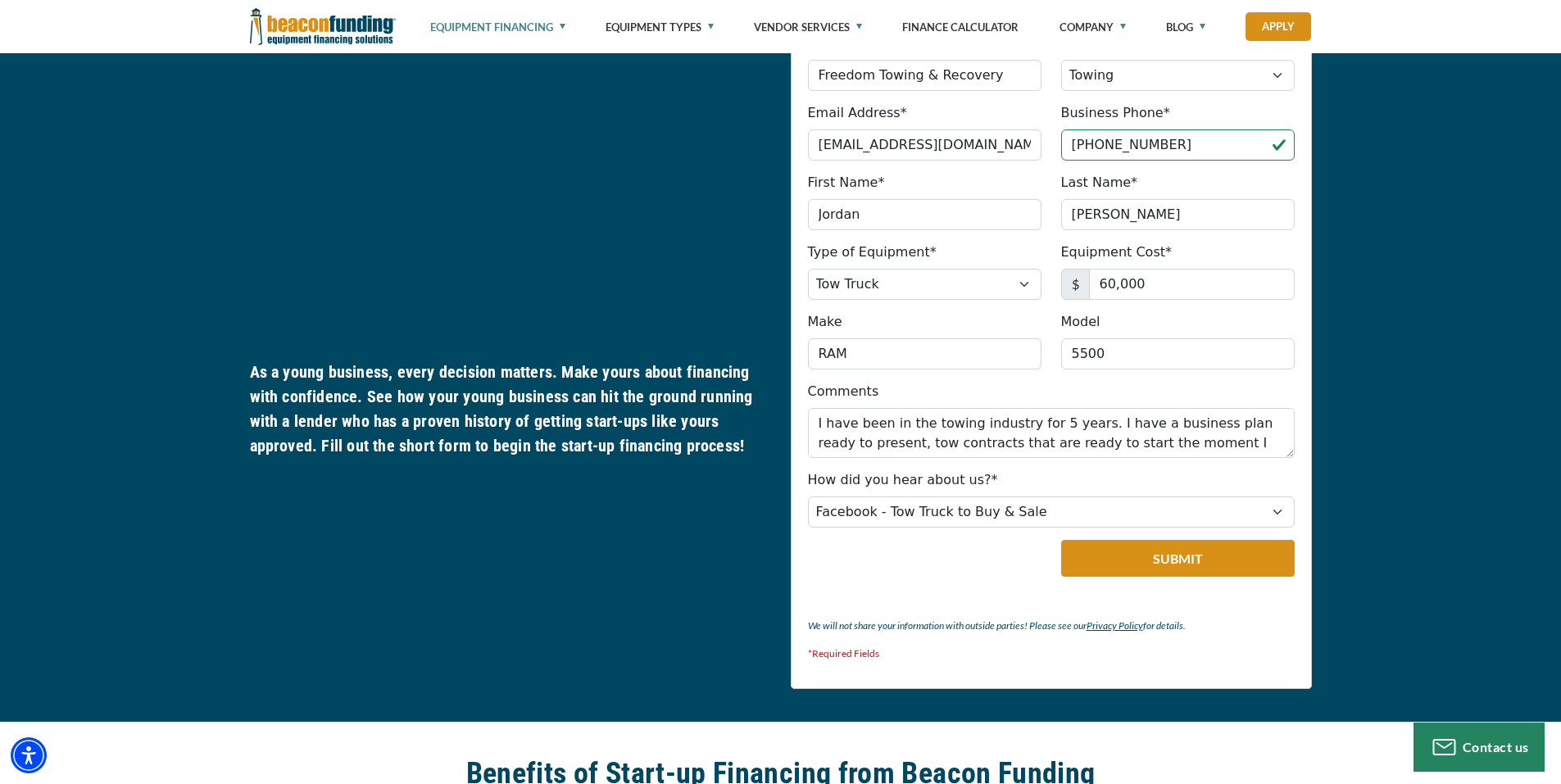
scroll to position [859, 0]
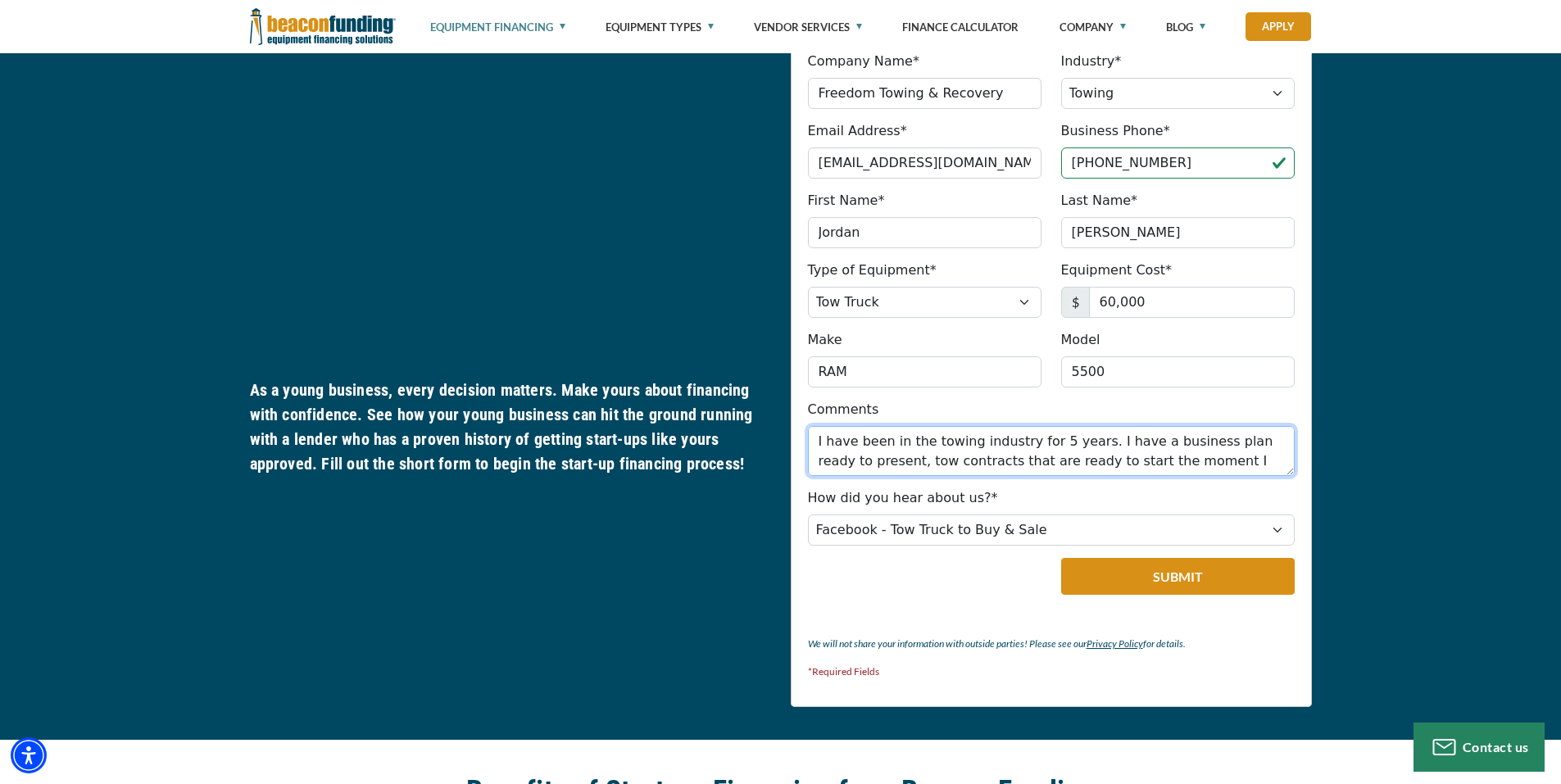
click at [1045, 439] on textarea "I have been in the towing industry for 5 years. I have a business plan ready to…" at bounding box center [1051, 450] width 487 height 50
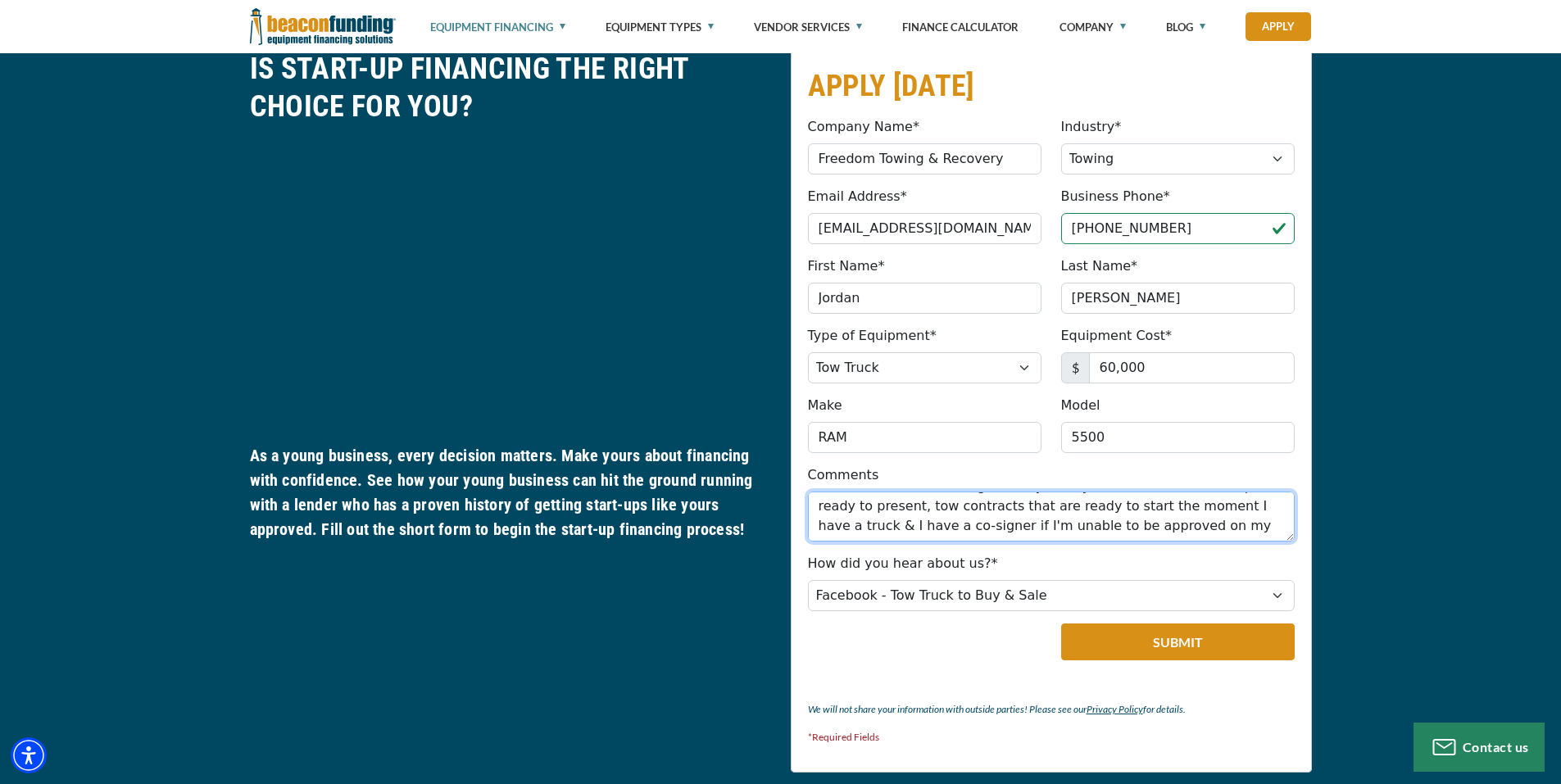
scroll to position [941, 0]
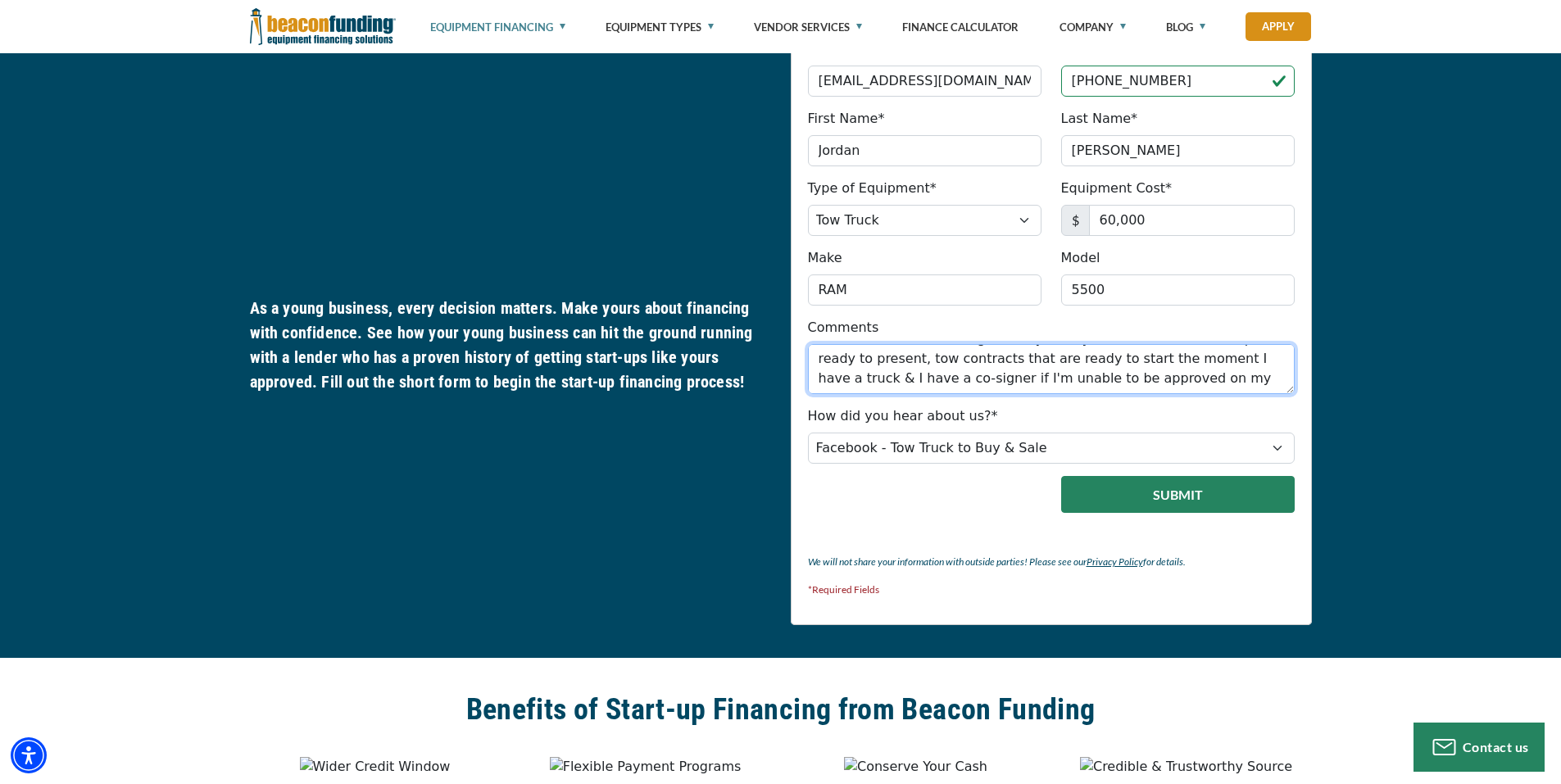
type textarea "I have been in the towing industry for 6 years. I have a business plan ready to…"
click at [1194, 491] on button "Submit" at bounding box center [1178, 494] width 233 height 37
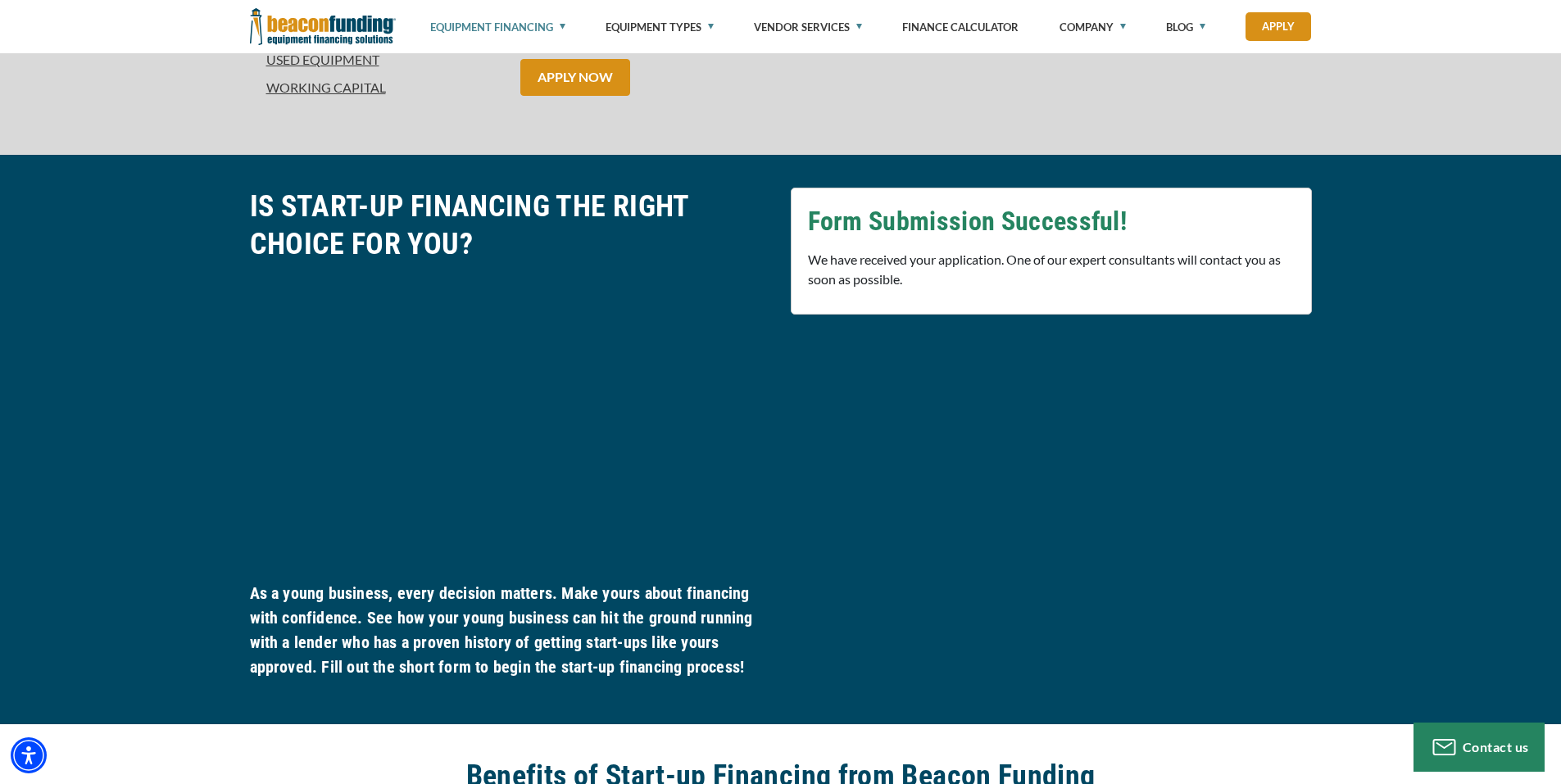
scroll to position [614, 0]
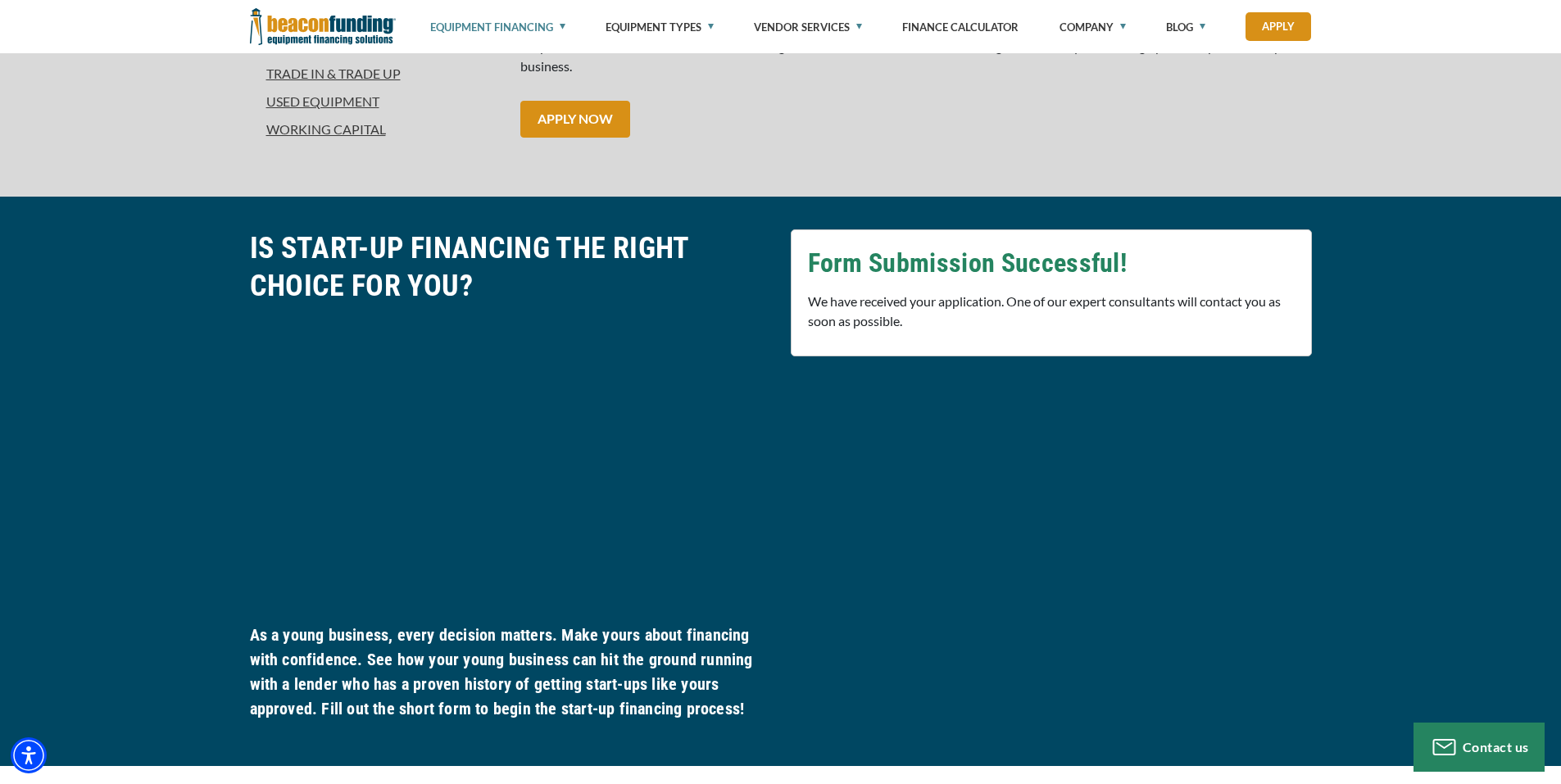
click at [370, 31] on img at bounding box center [322, 26] width 145 height 53
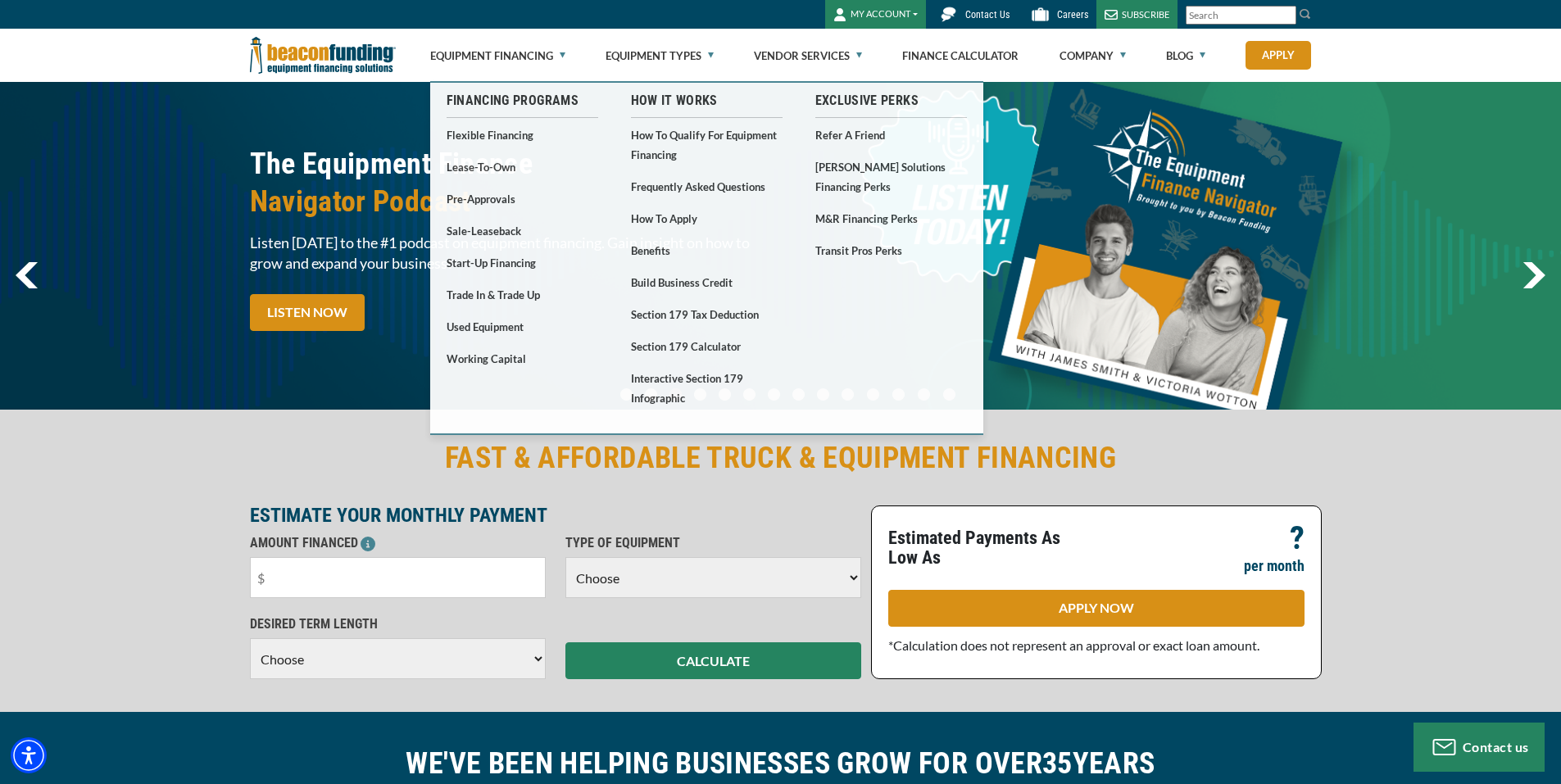
click at [966, 11] on link "Contact Us" at bounding box center [971, 14] width 91 height 29
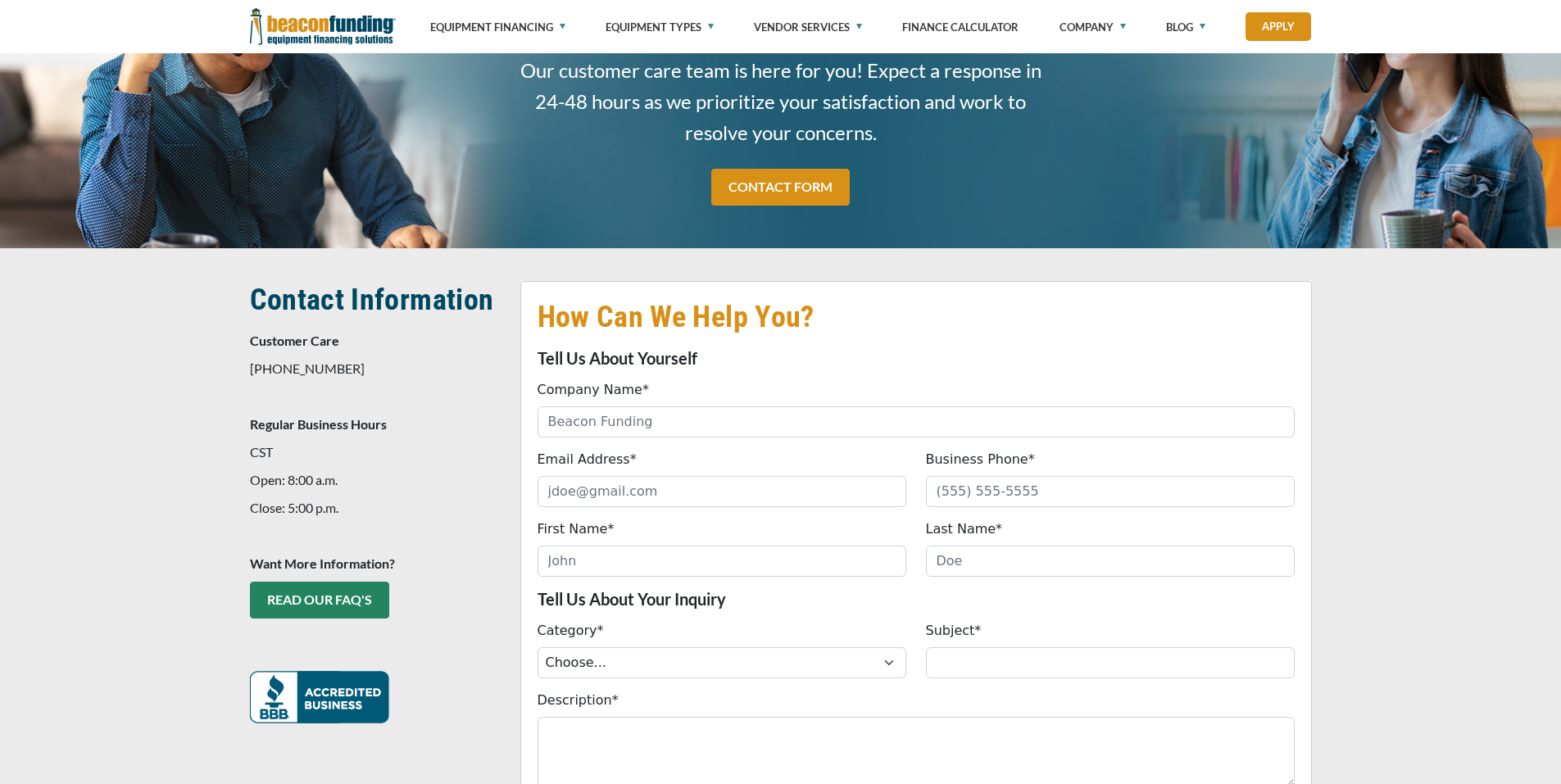
scroll to position [164, 0]
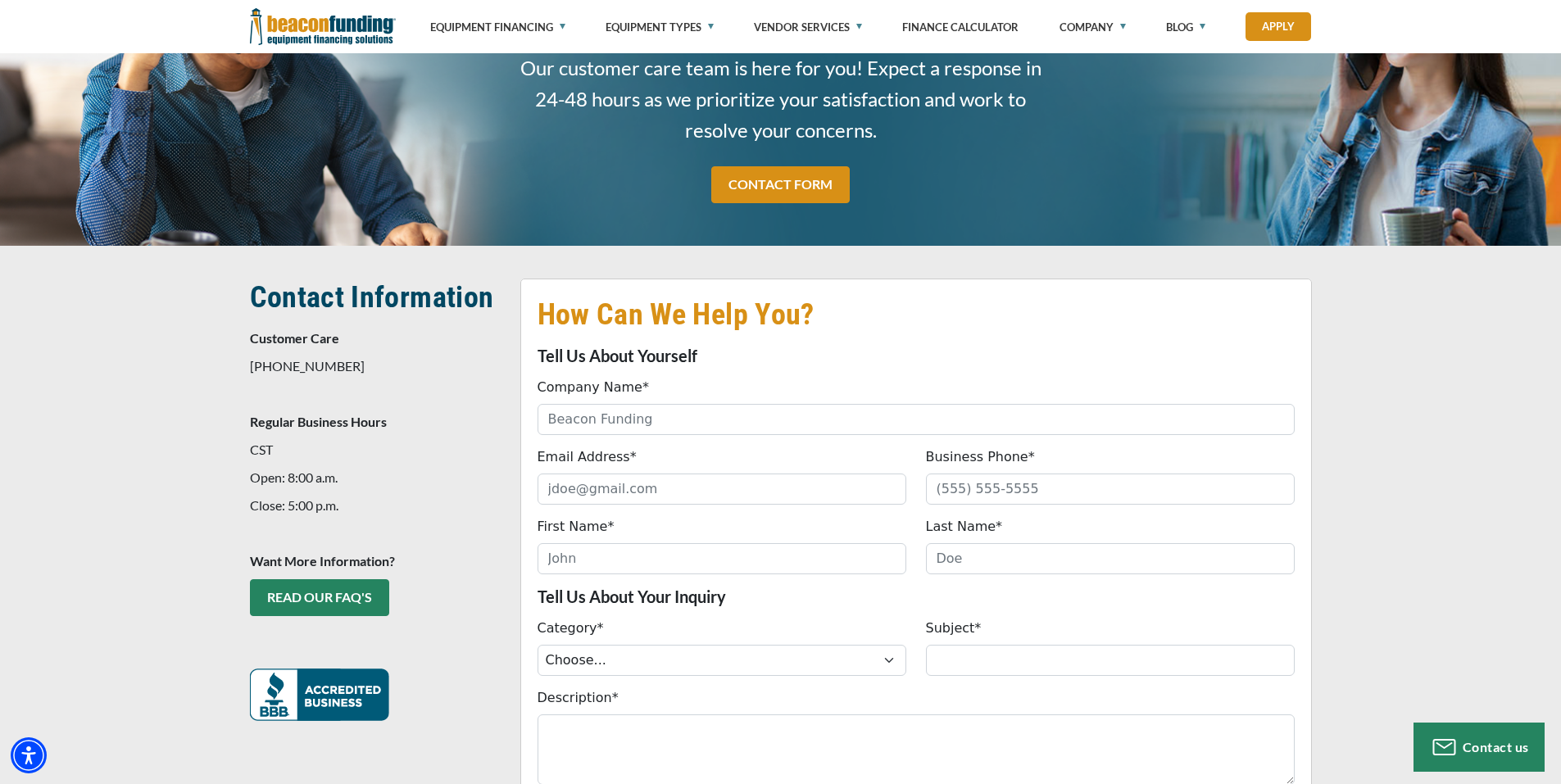
click at [509, 257] on div "How Can We Help You? Tell Us About Yourself Company Name* Please provide a vali…" at bounding box center [780, 612] width 1561 height 733
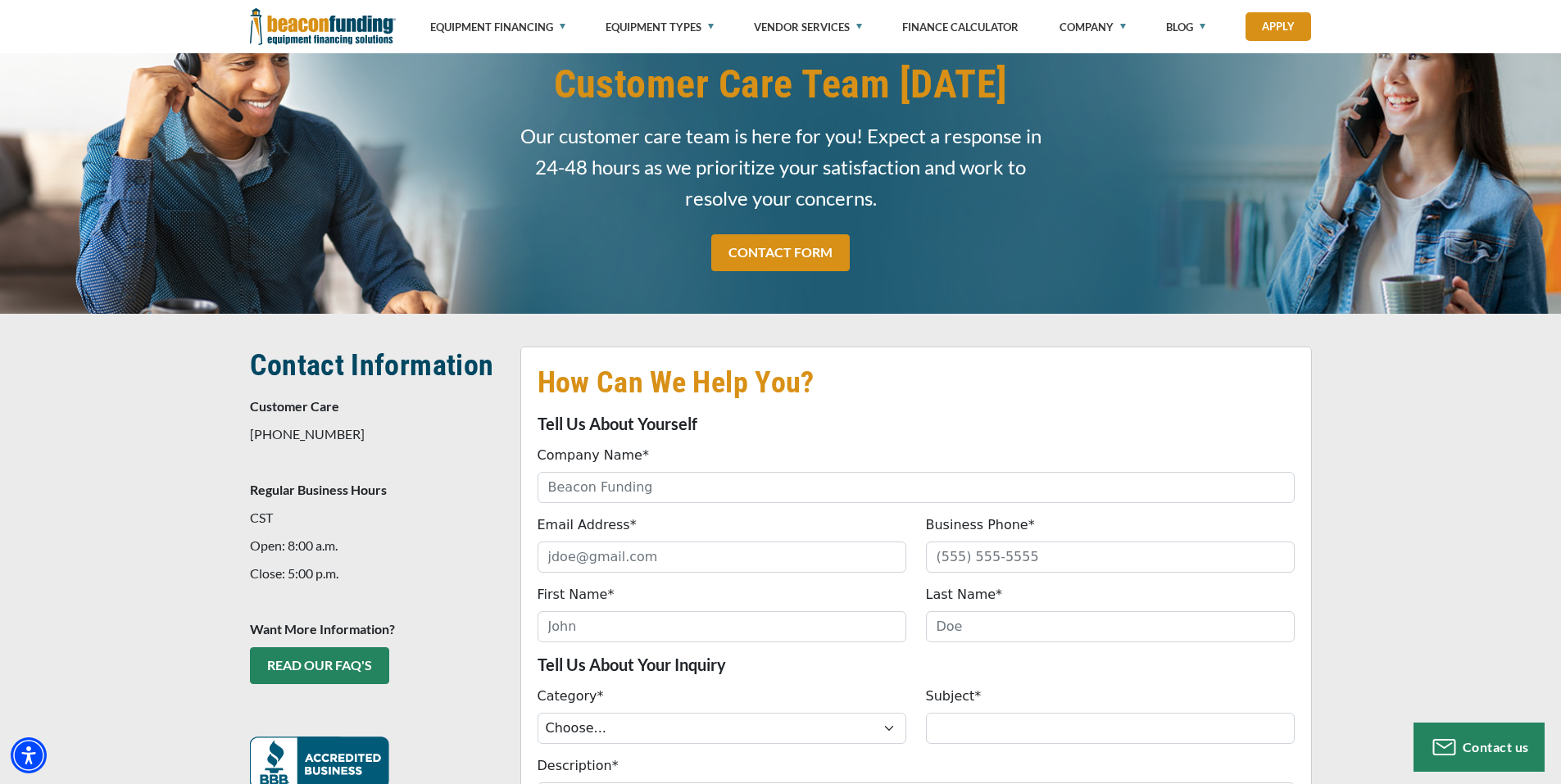
scroll to position [82, 0]
